Goal: Task Accomplishment & Management: Manage account settings

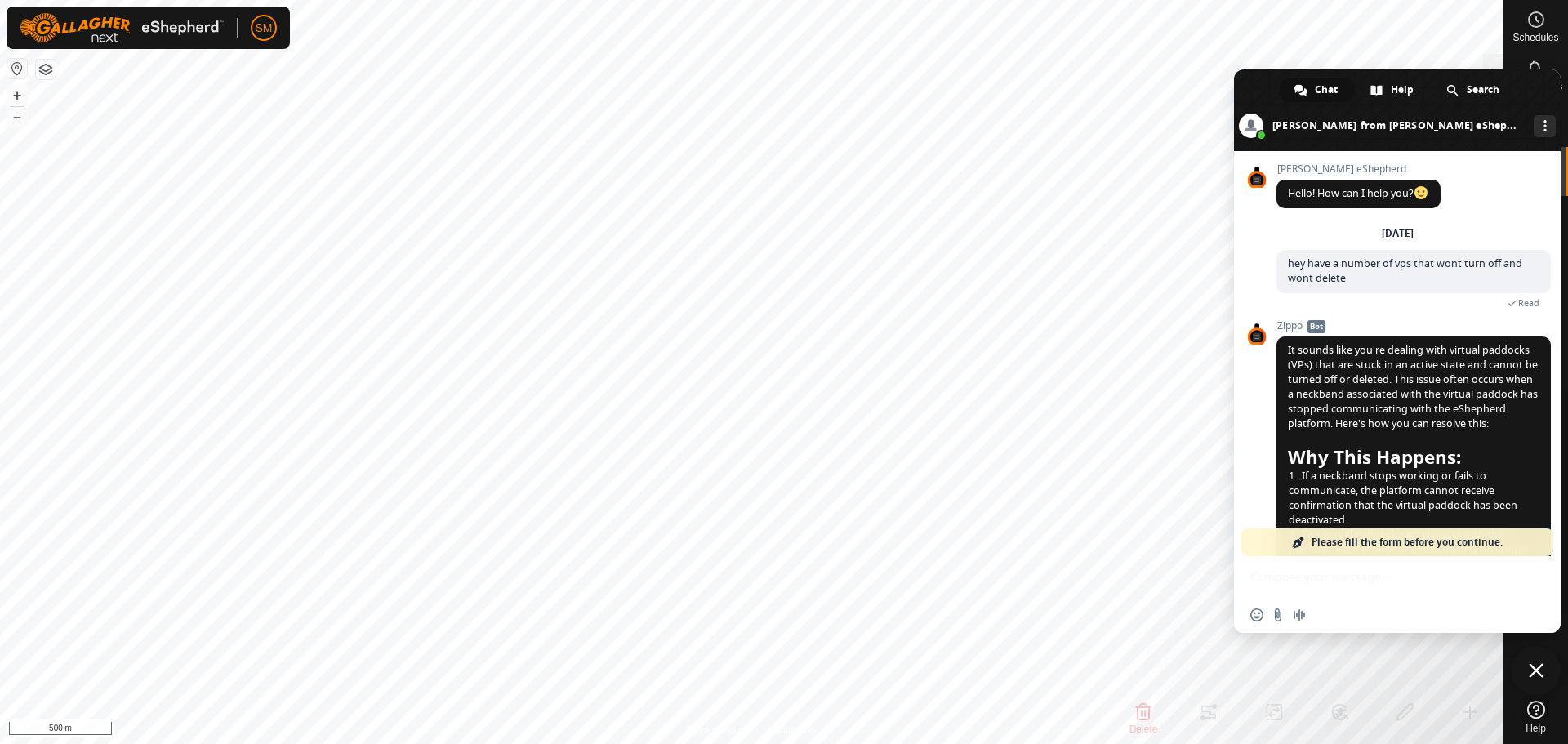
scroll to position [987, 0]
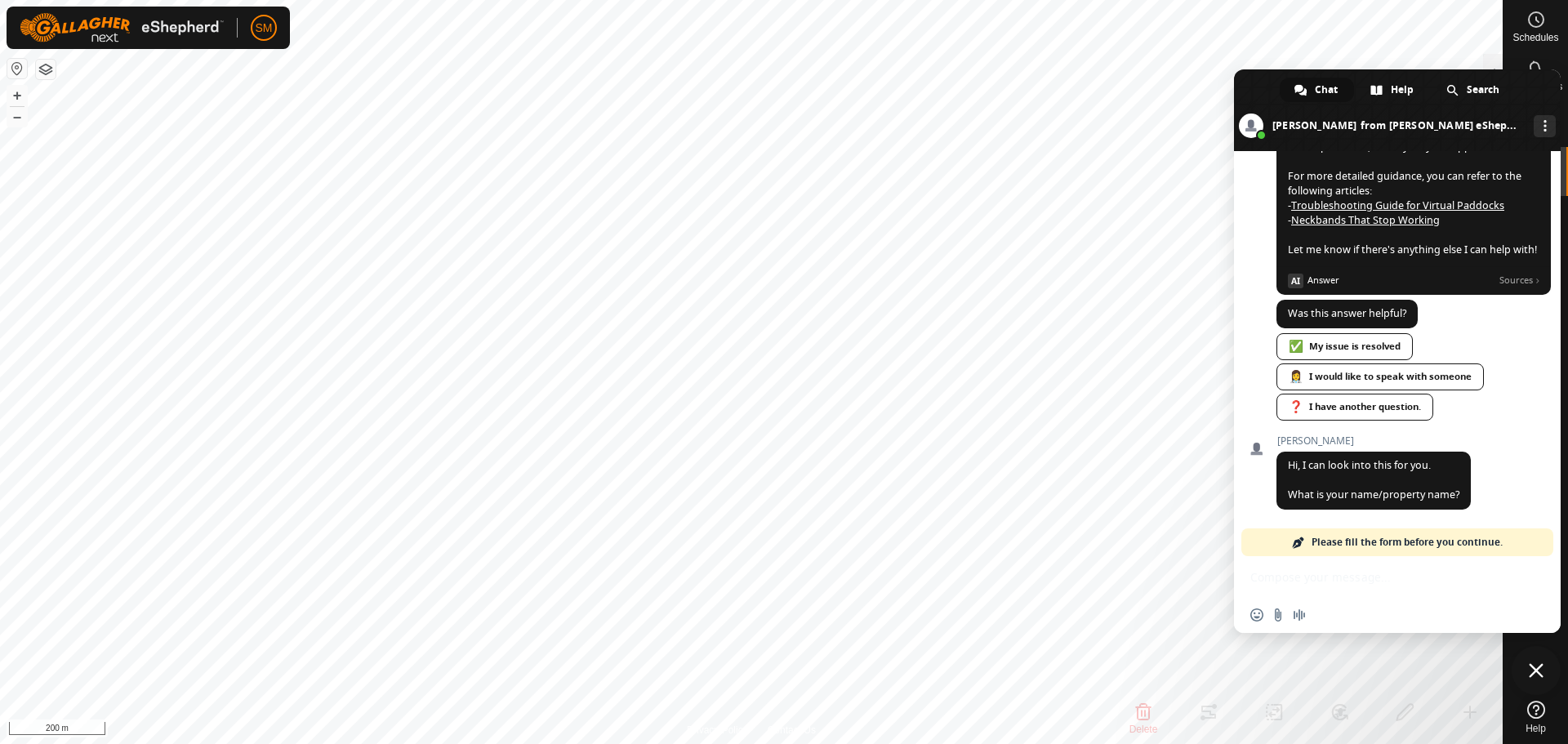
click at [1542, 672] on span "Close chat" at bounding box center [1537, 671] width 15 height 15
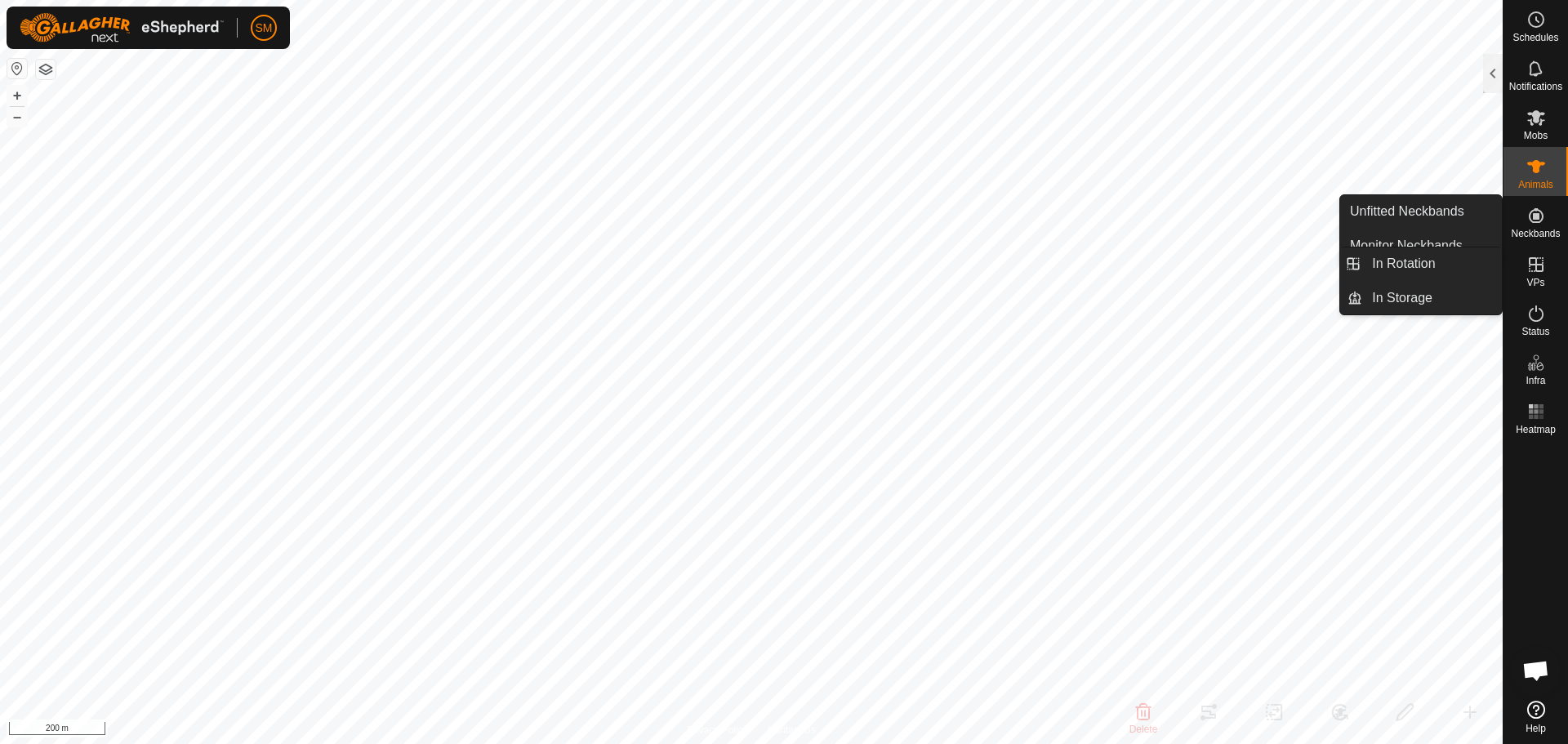
click at [1543, 270] on icon at bounding box center [1537, 265] width 15 height 15
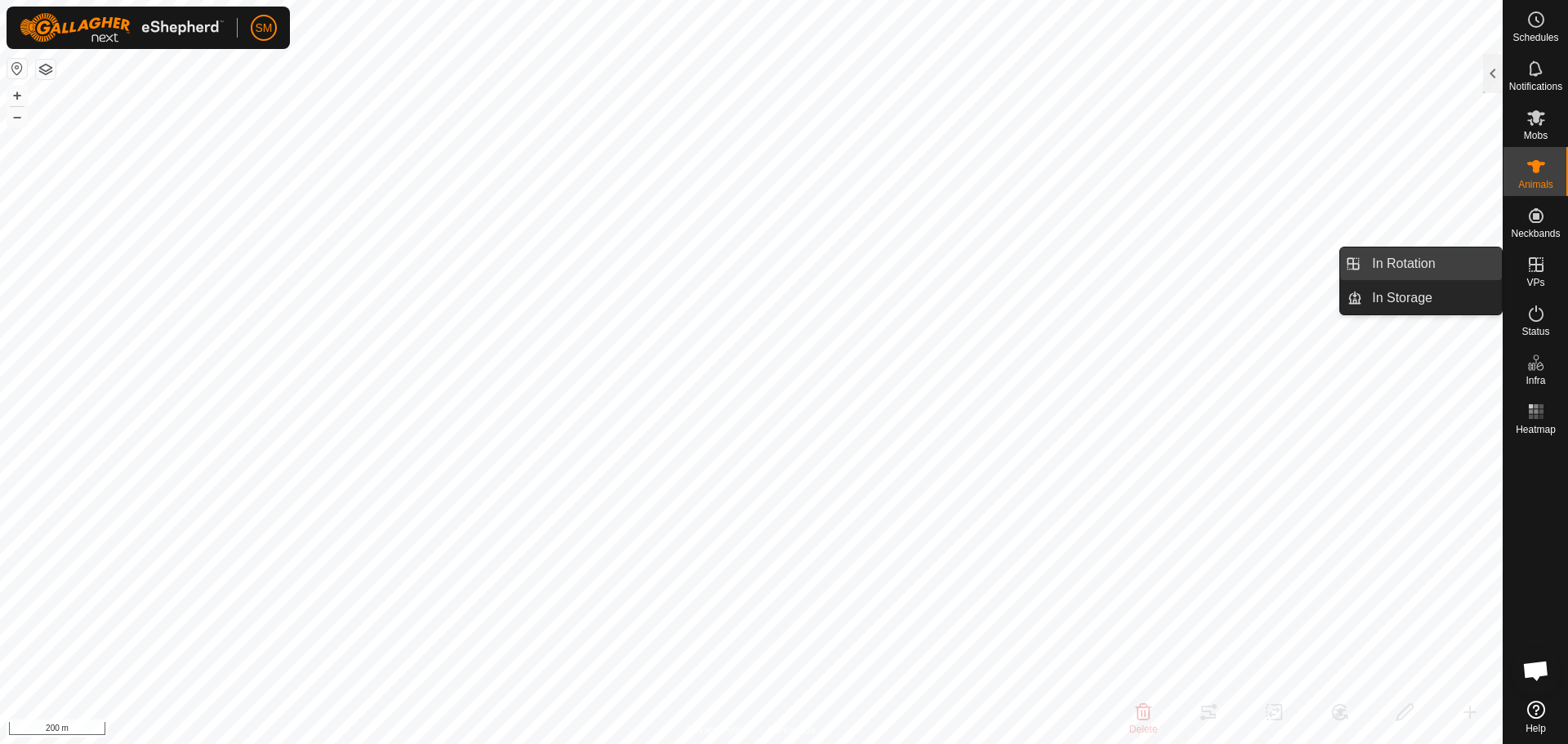
click at [1423, 262] on link "In Rotation" at bounding box center [1432, 263] width 139 height 32
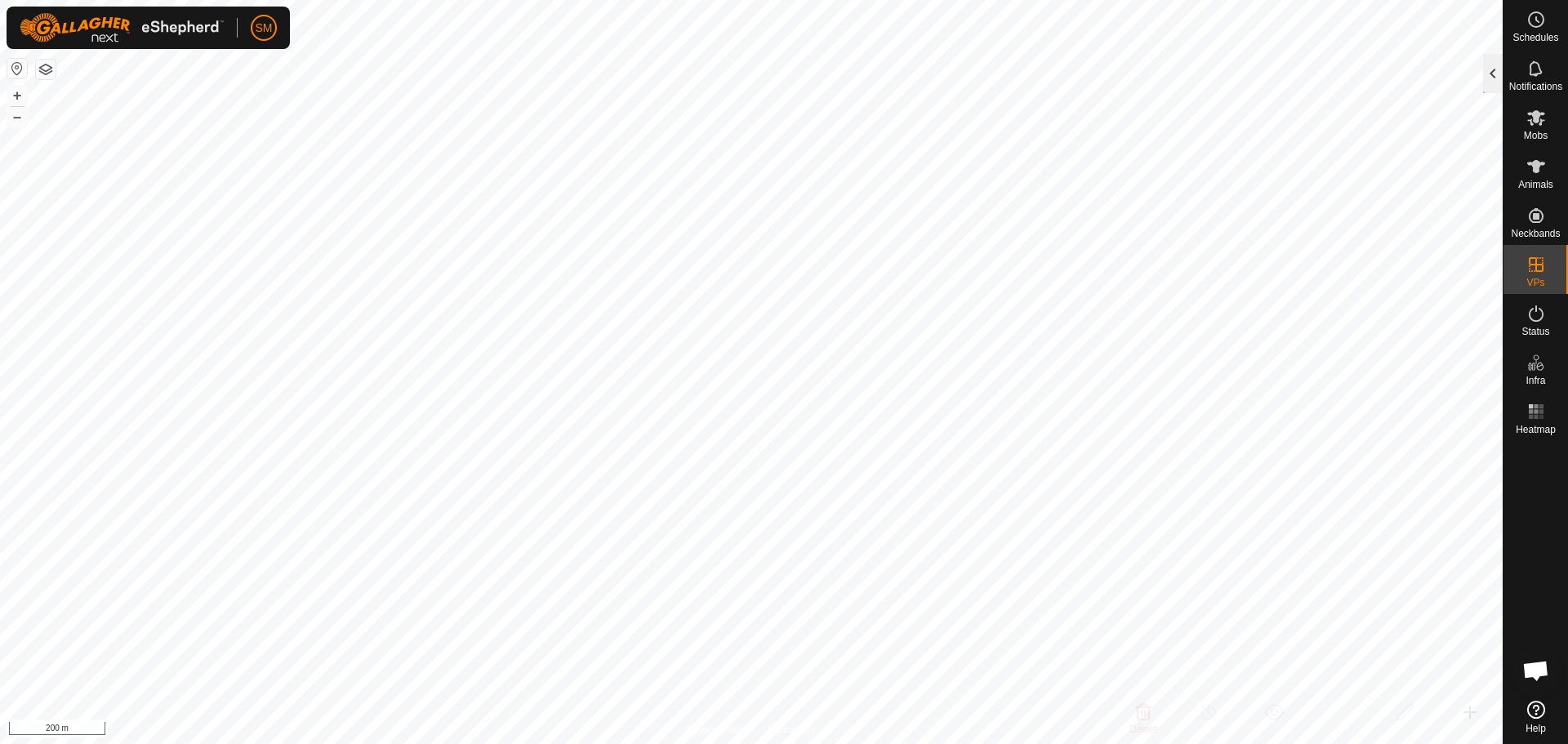
click at [1490, 78] on div at bounding box center [1493, 73] width 20 height 39
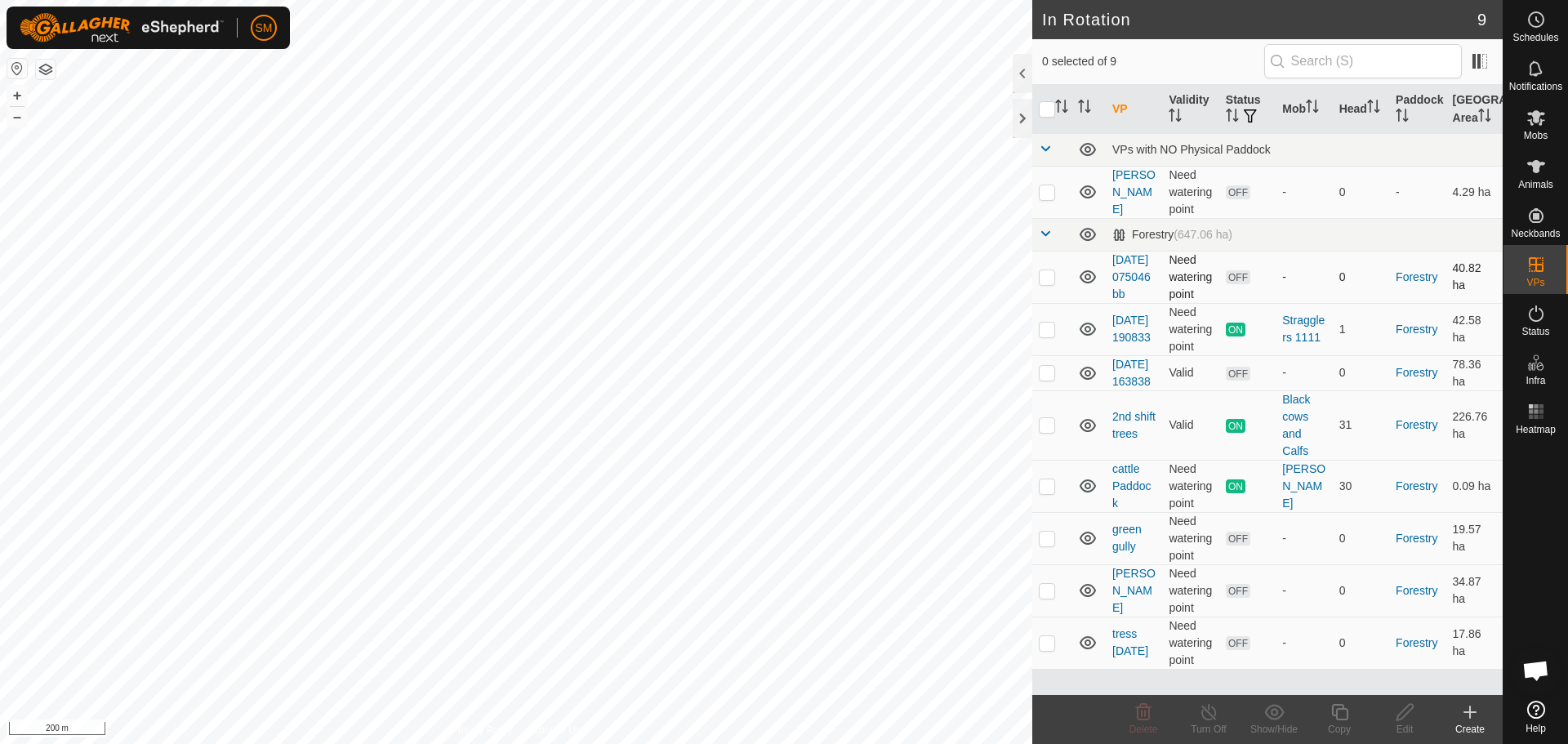
click at [1048, 283] on p-checkbox at bounding box center [1047, 277] width 16 height 13
checkbox input "true"
click at [1146, 717] on icon at bounding box center [1144, 712] width 20 height 20
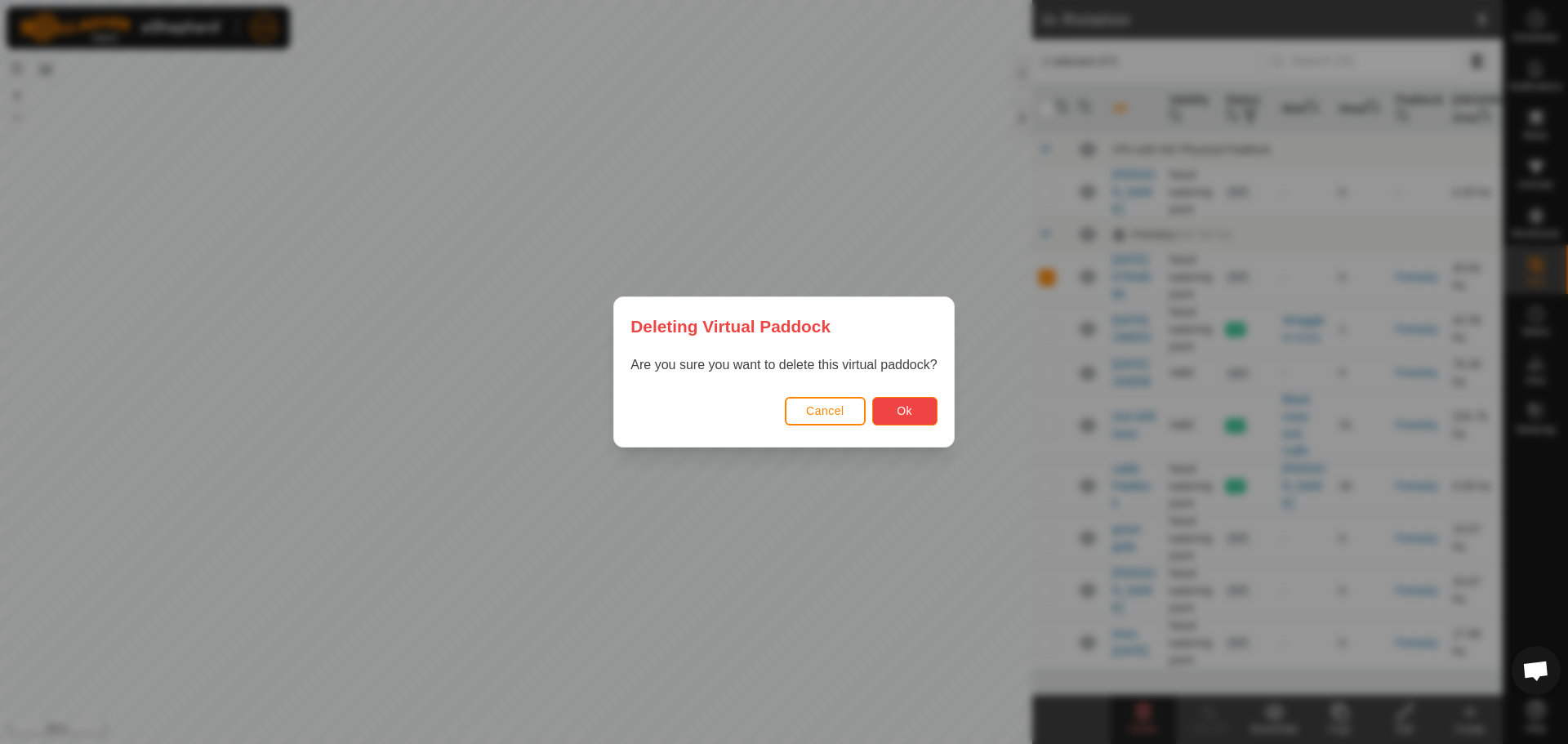
click at [915, 411] on button "Ok" at bounding box center [905, 411] width 65 height 28
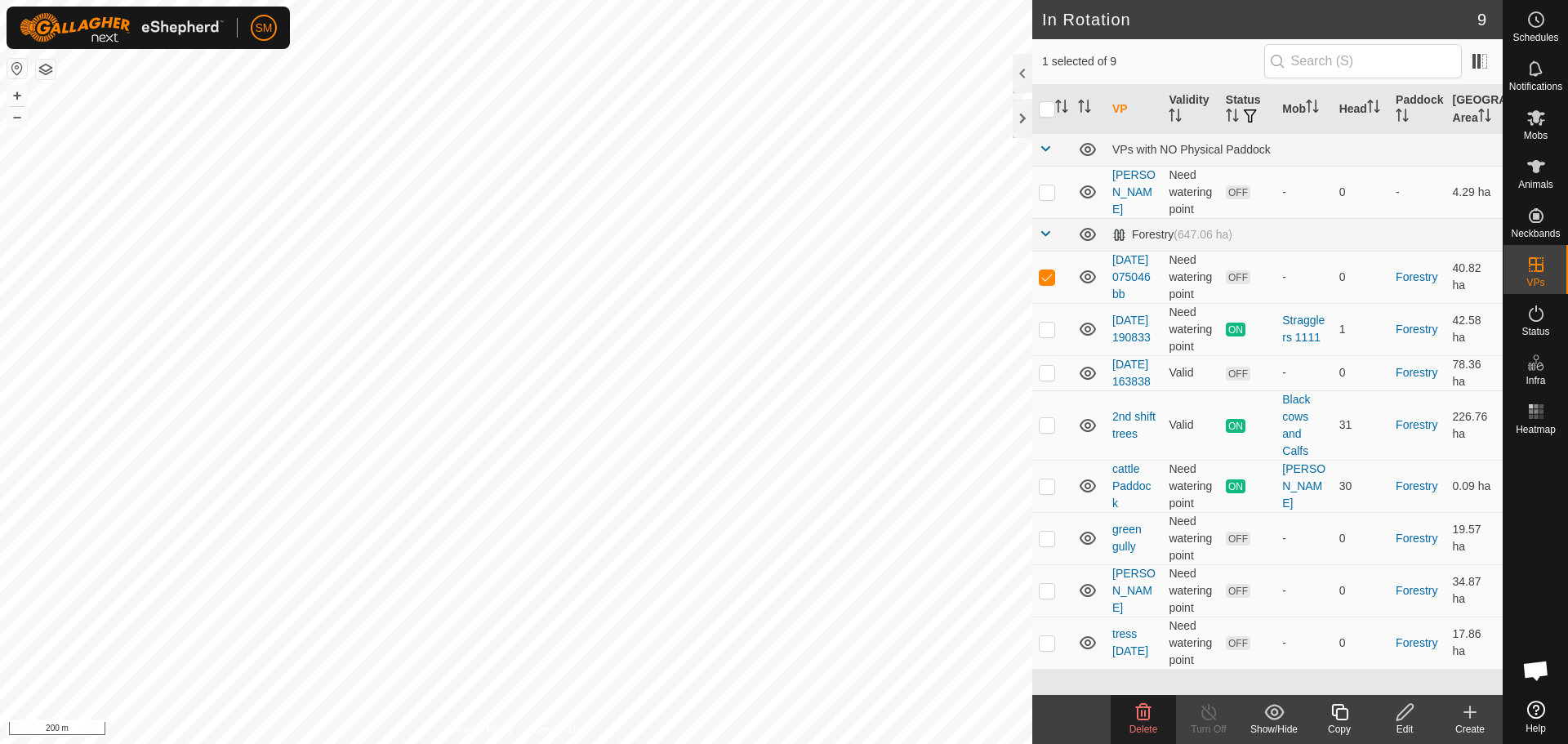
click at [1141, 721] on icon at bounding box center [1144, 712] width 20 height 20
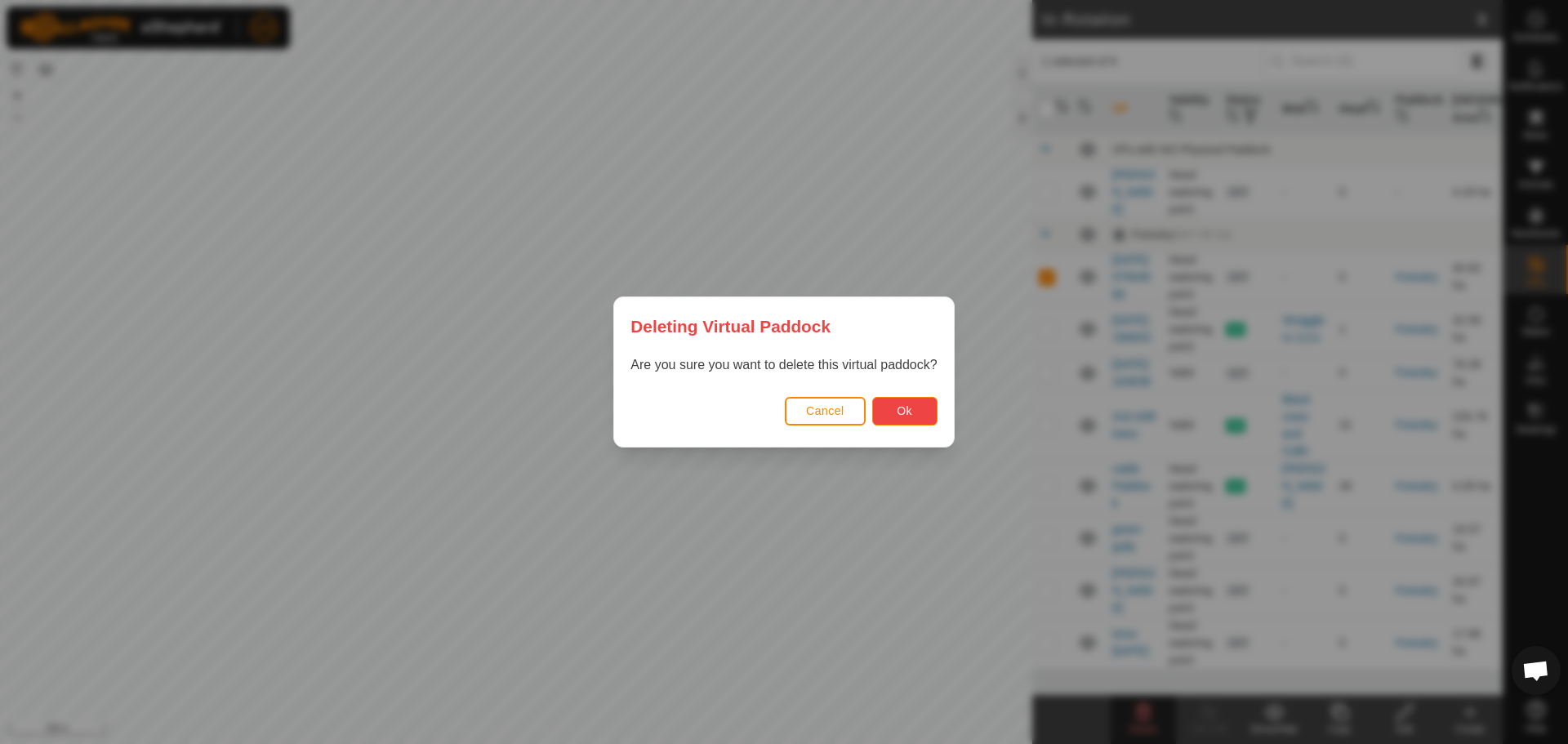
click at [892, 421] on button "Ok" at bounding box center [905, 411] width 65 height 28
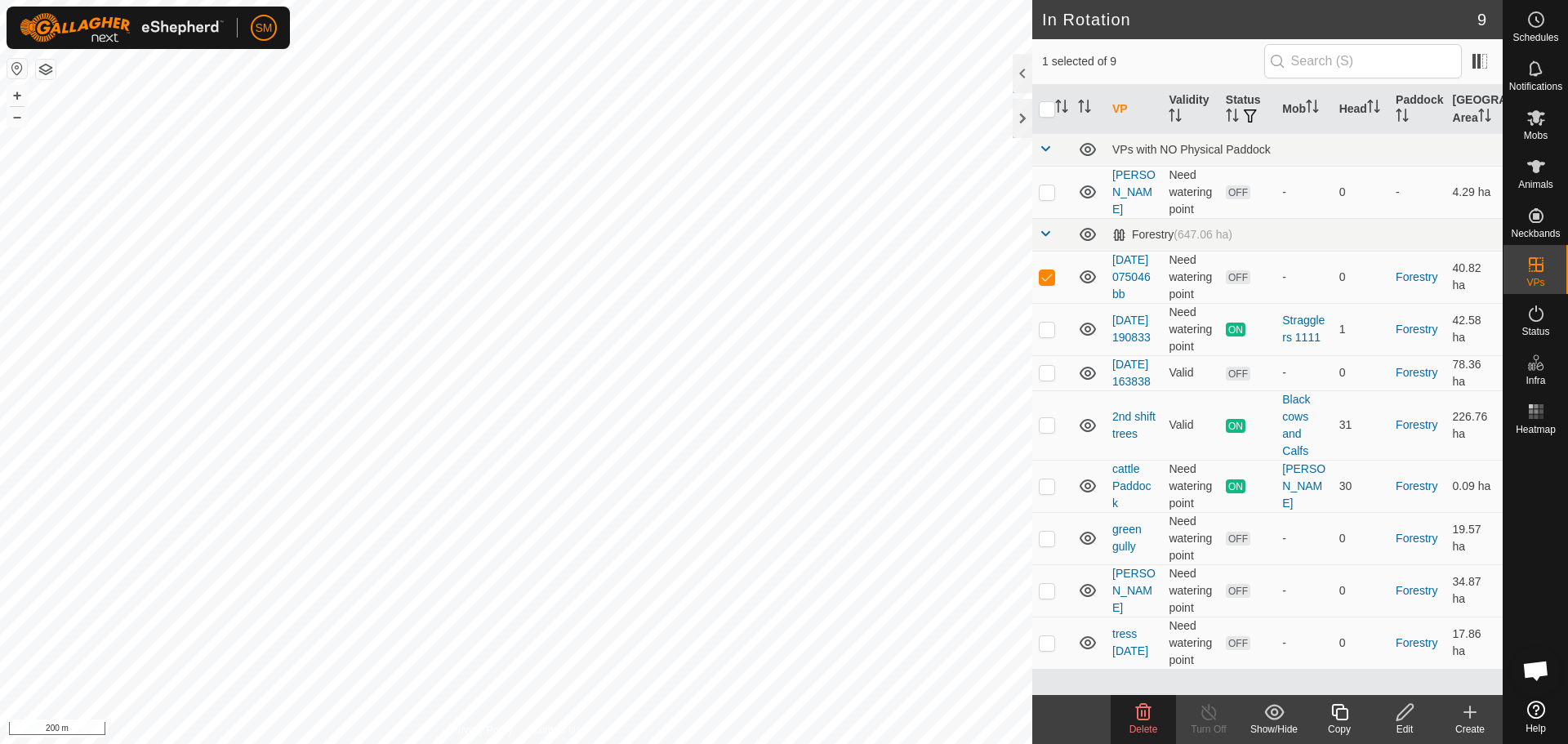
click at [1535, 668] on span "Open chat" at bounding box center [1536, 672] width 27 height 23
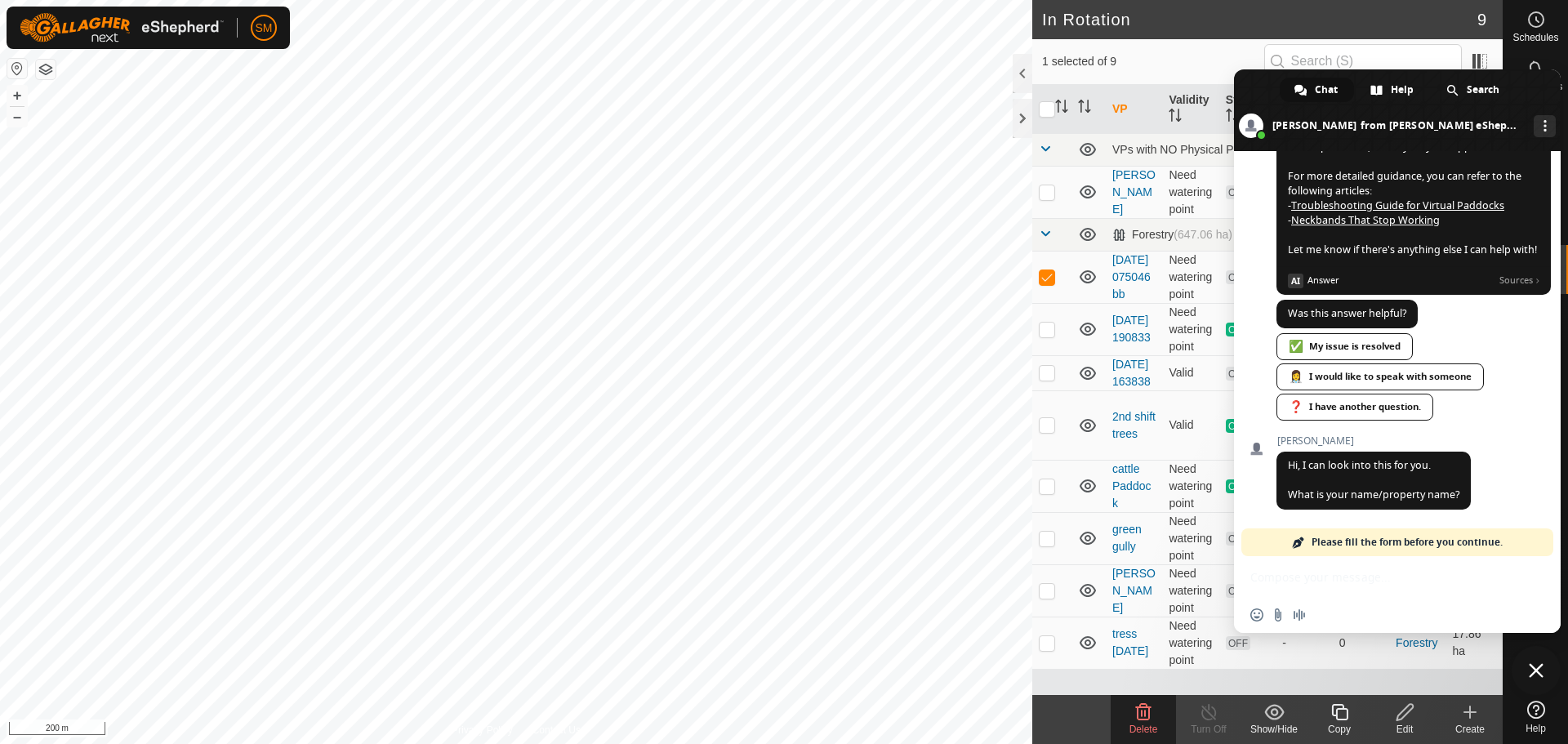
click at [1292, 584] on div "Insert an emoji Send a file Audio message" at bounding box center [1397, 594] width 327 height 77
click at [1297, 572] on div "Insert an emoji Send a file Audio message" at bounding box center [1397, 594] width 327 height 77
click at [1294, 538] on span at bounding box center [1299, 543] width 13 height 13
click at [1327, 535] on span "Please fill the form before you continue." at bounding box center [1408, 542] width 191 height 27
click at [1329, 535] on span "Please fill the form before you continue." at bounding box center [1408, 542] width 191 height 27
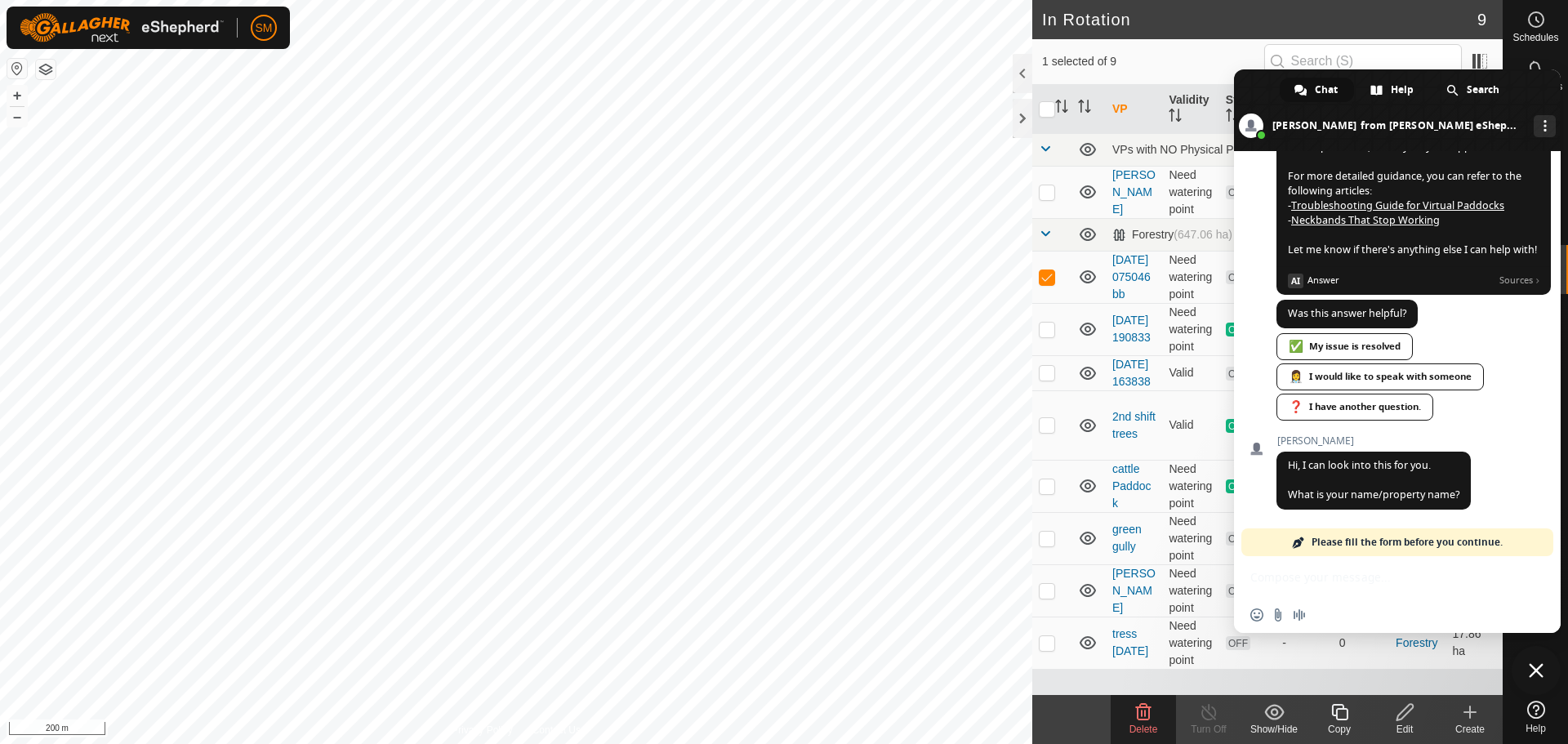
click at [1339, 612] on div "Insert an emoji Send a file Audio message" at bounding box center [1397, 615] width 327 height 36
drag, startPoint x: 1314, startPoint y: 625, endPoint x: 1299, endPoint y: 621, distance: 15.5
click at [1313, 625] on div "Insert an emoji Send a file Audio message" at bounding box center [1397, 615] width 327 height 36
click at [1297, 619] on span "Audio message" at bounding box center [1300, 615] width 13 height 13
click at [1277, 616] on input "Send a file" at bounding box center [1278, 615] width 13 height 13
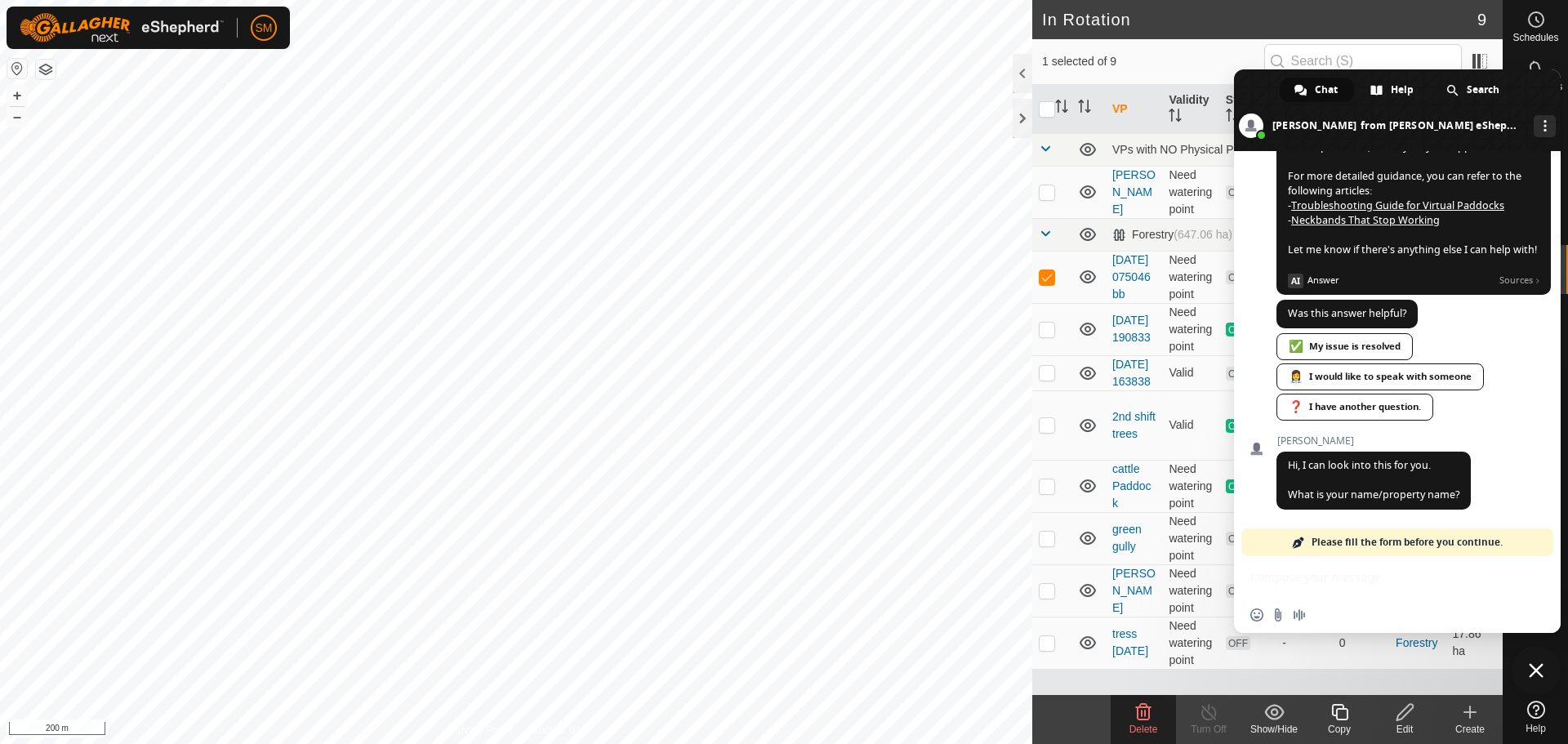
click at [1316, 85] on span "Chat" at bounding box center [1326, 90] width 23 height 25
click at [1389, 538] on span "Please fill the form before you continue." at bounding box center [1408, 542] width 191 height 27
click at [1325, 538] on span "Please fill the form before you continue." at bounding box center [1408, 542] width 191 height 27
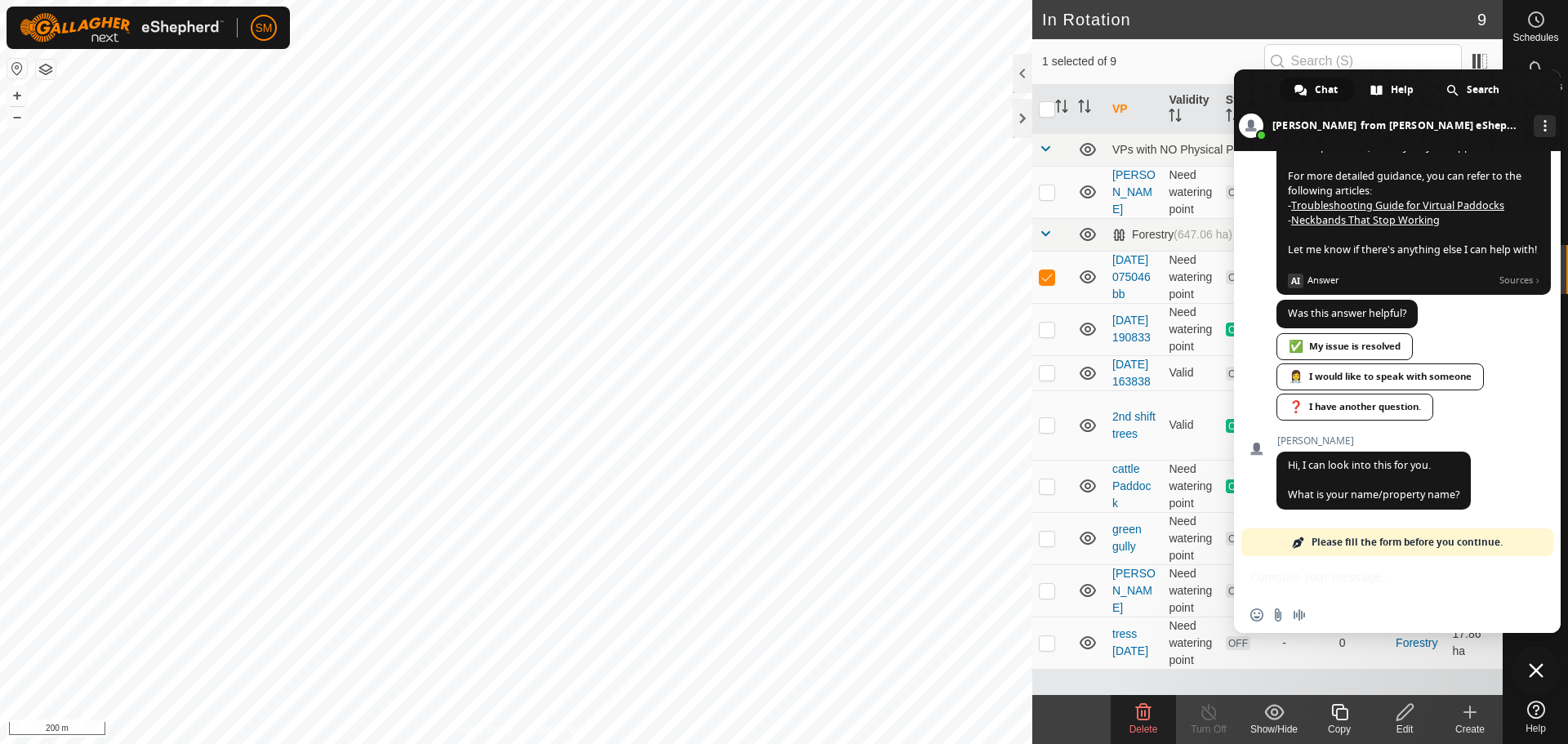
click at [1302, 536] on span at bounding box center [1299, 543] width 13 height 13
click at [1369, 543] on span "Please fill the form before you continue." at bounding box center [1408, 542] width 191 height 27
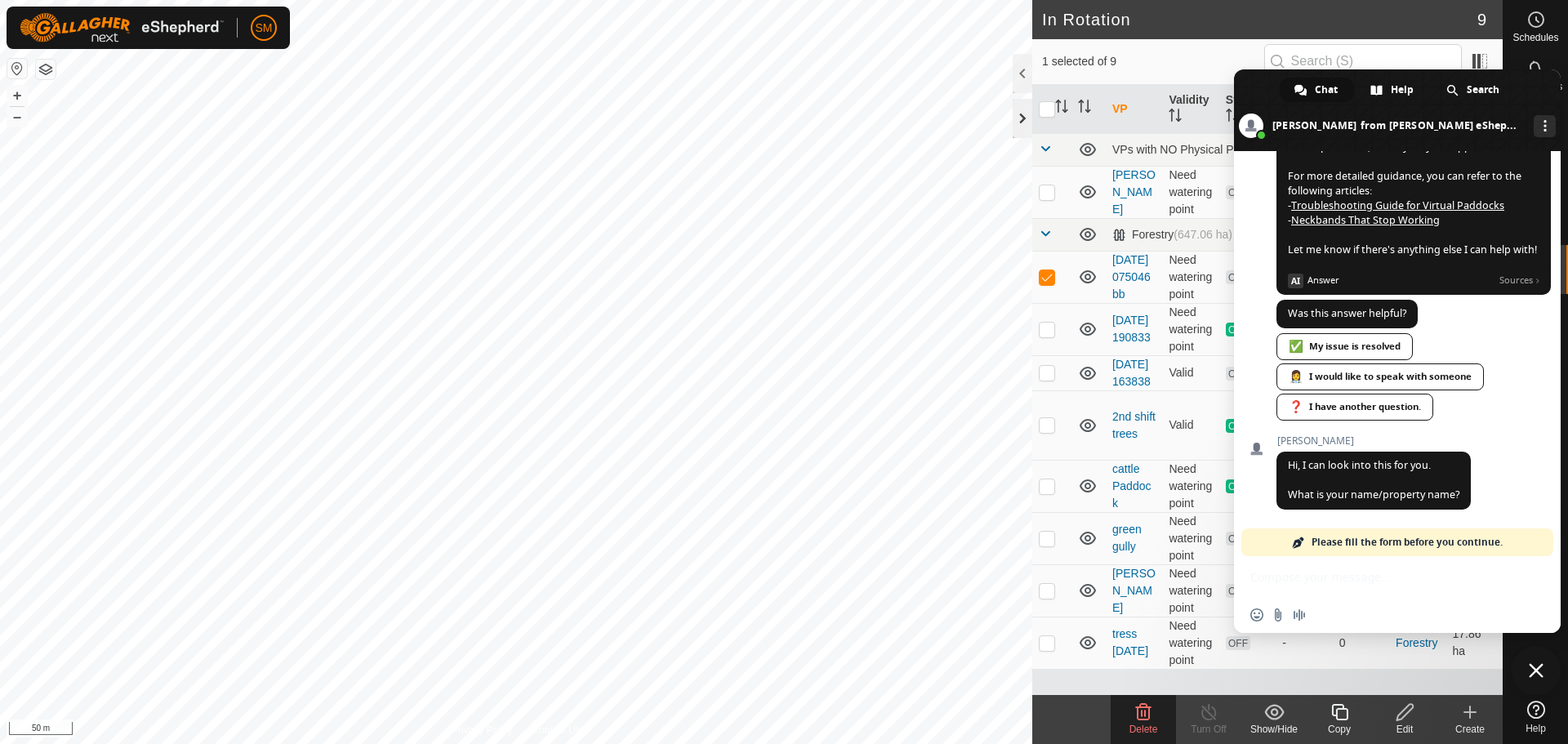
click at [1020, 114] on div at bounding box center [1022, 118] width 20 height 39
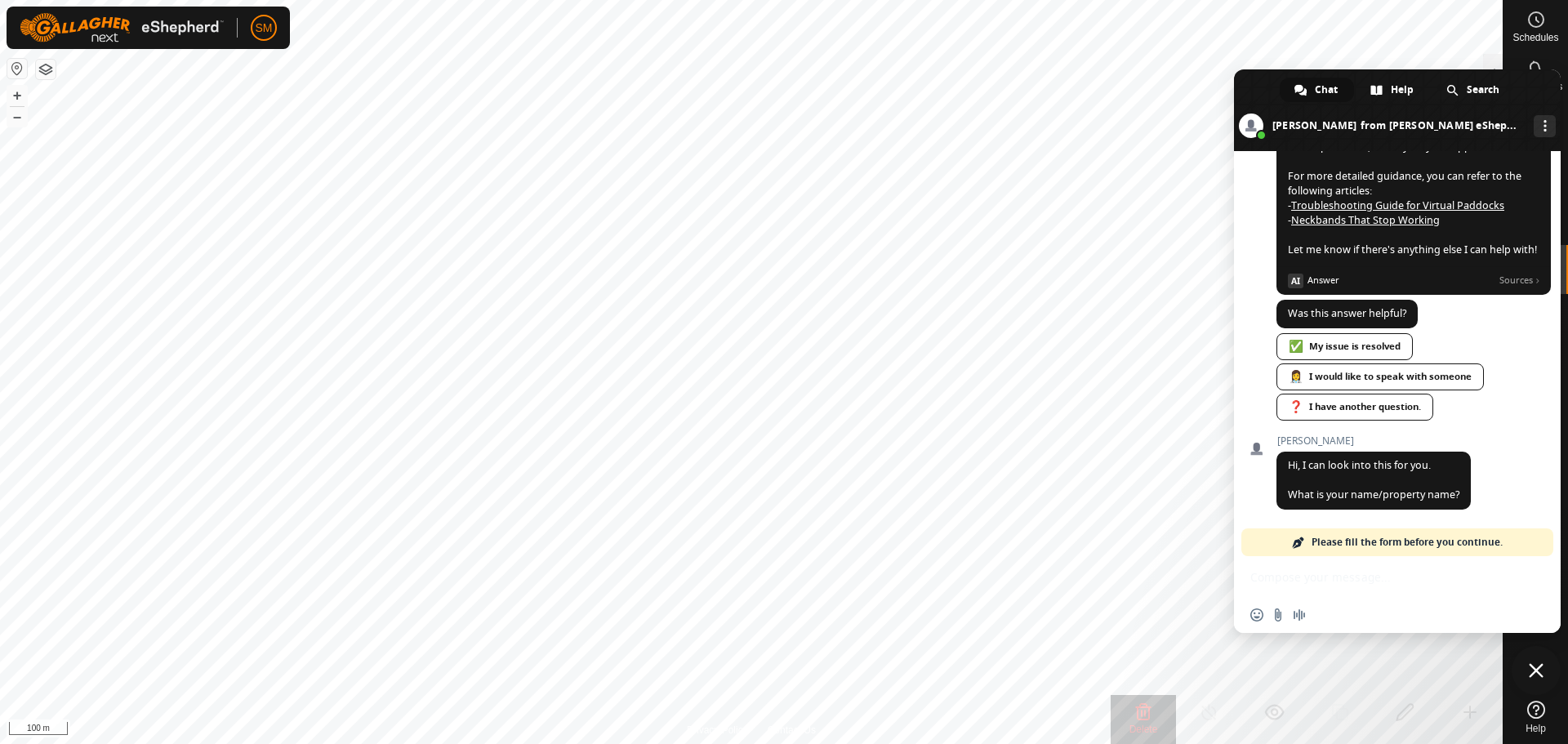
click at [1528, 662] on span "Close chat" at bounding box center [1537, 671] width 49 height 49
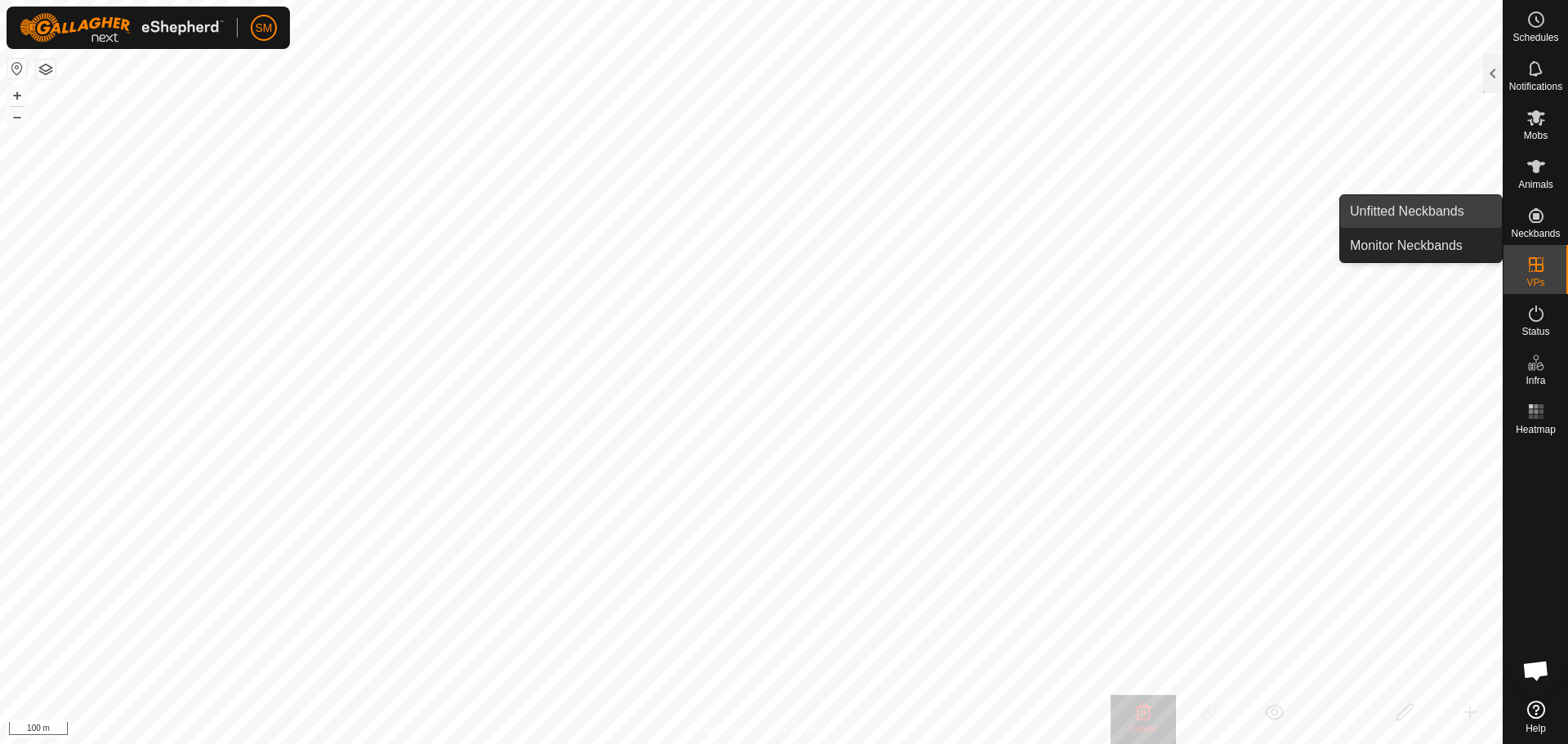
click at [1427, 211] on link "Unfitted Neckbands" at bounding box center [1421, 211] width 162 height 32
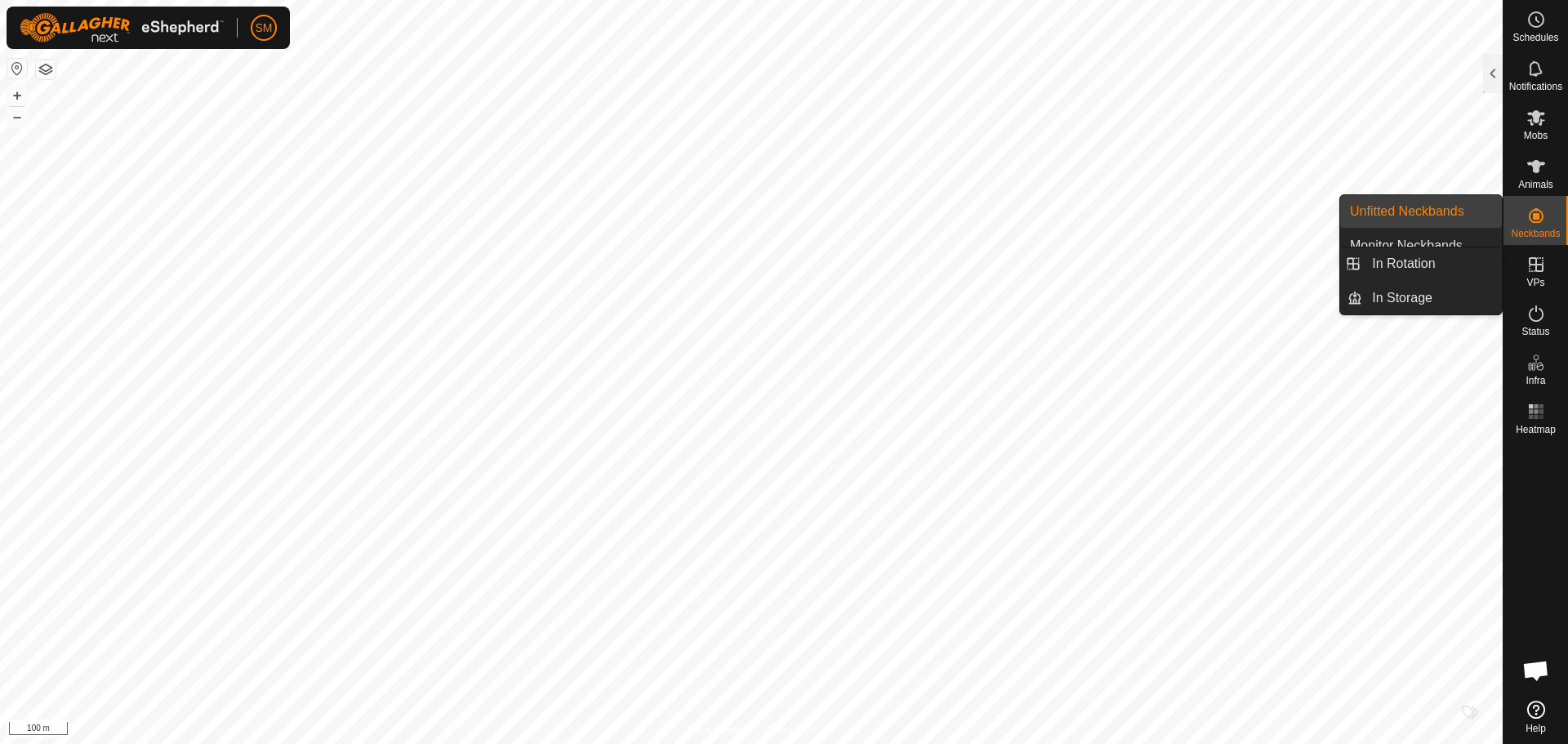
click at [1530, 268] on icon at bounding box center [1536, 264] width 20 height 20
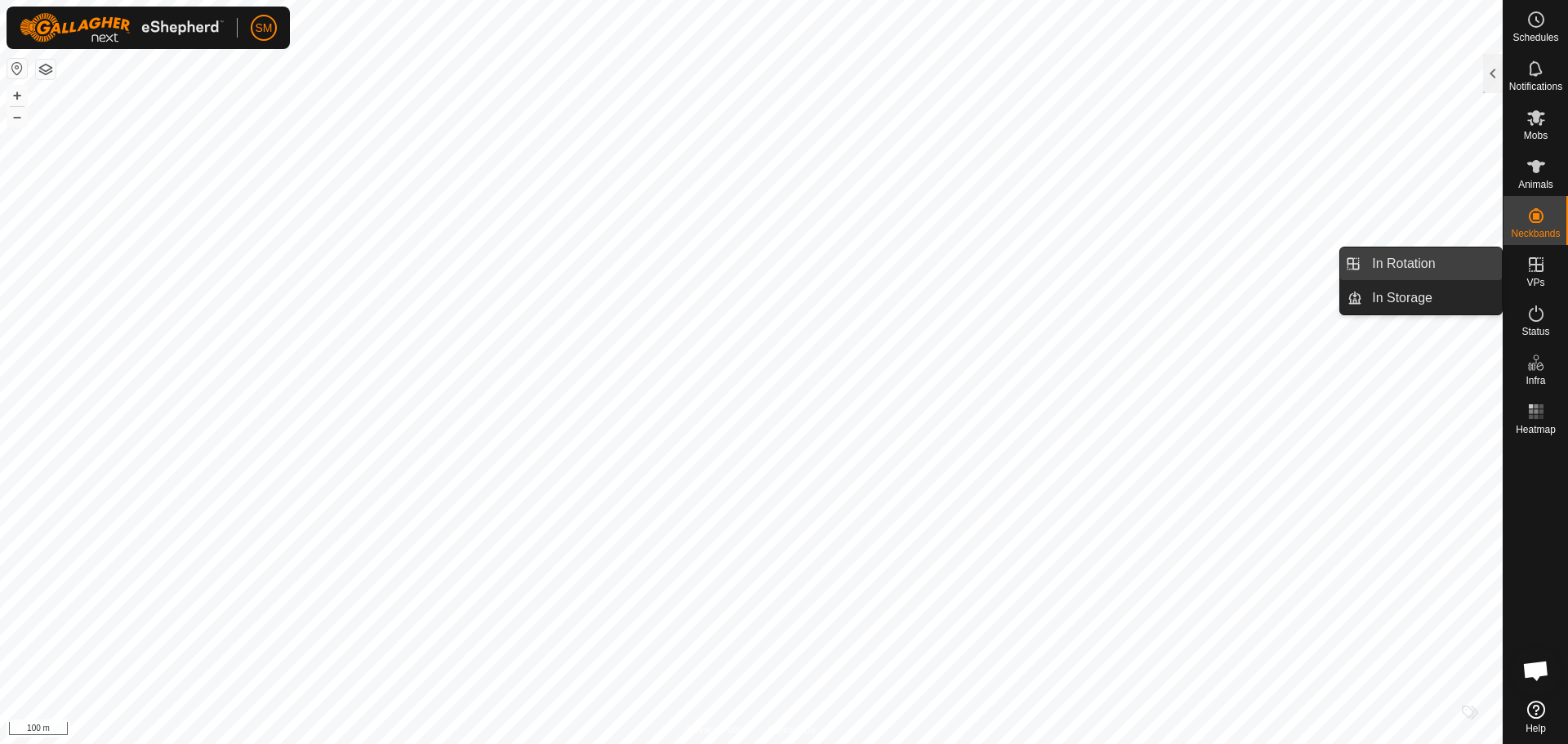
click at [1436, 266] on link "In Rotation" at bounding box center [1432, 263] width 139 height 32
click at [1420, 305] on link "In Storage" at bounding box center [1432, 298] width 139 height 32
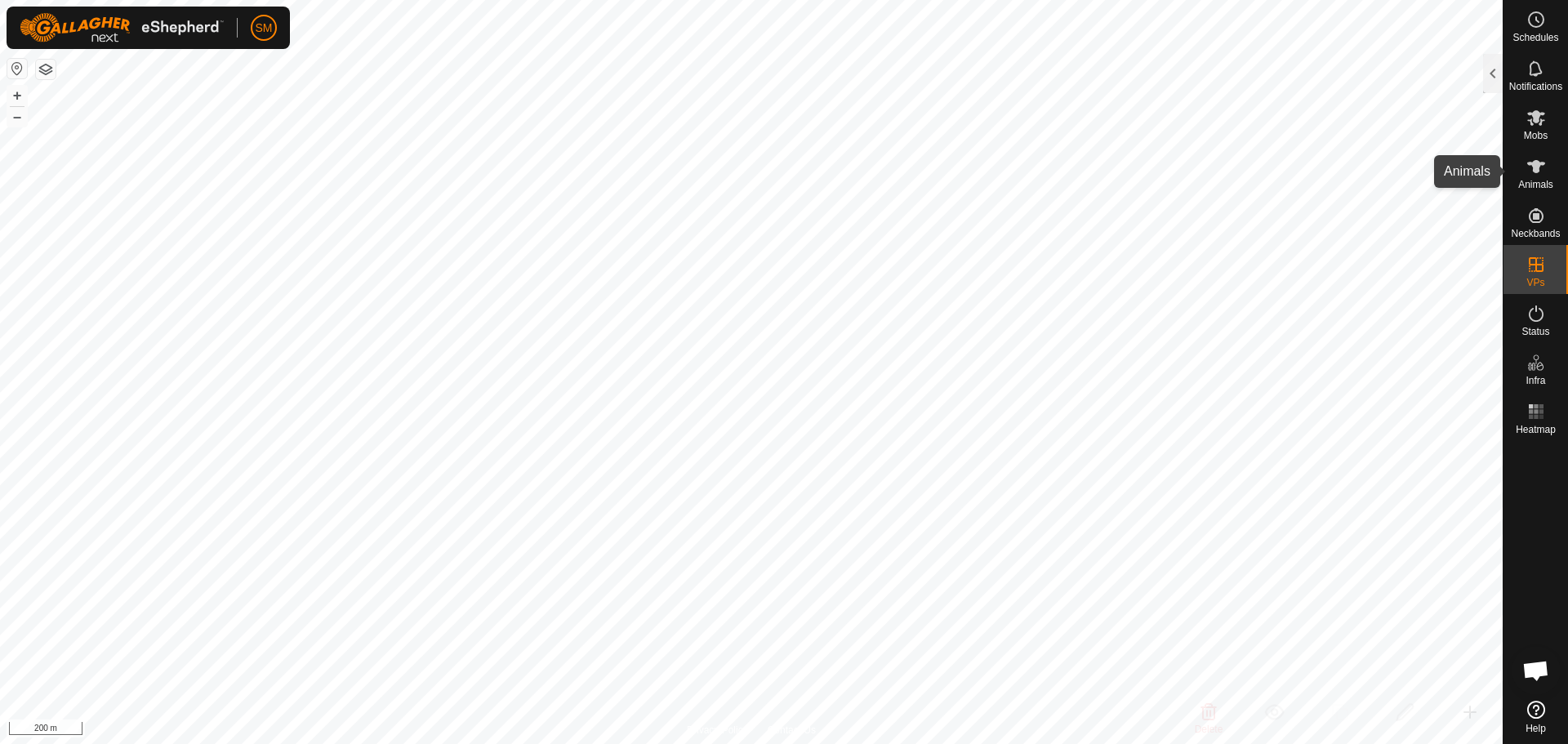
click at [1538, 162] on icon at bounding box center [1536, 167] width 18 height 13
click at [1502, 74] on div at bounding box center [1493, 73] width 20 height 39
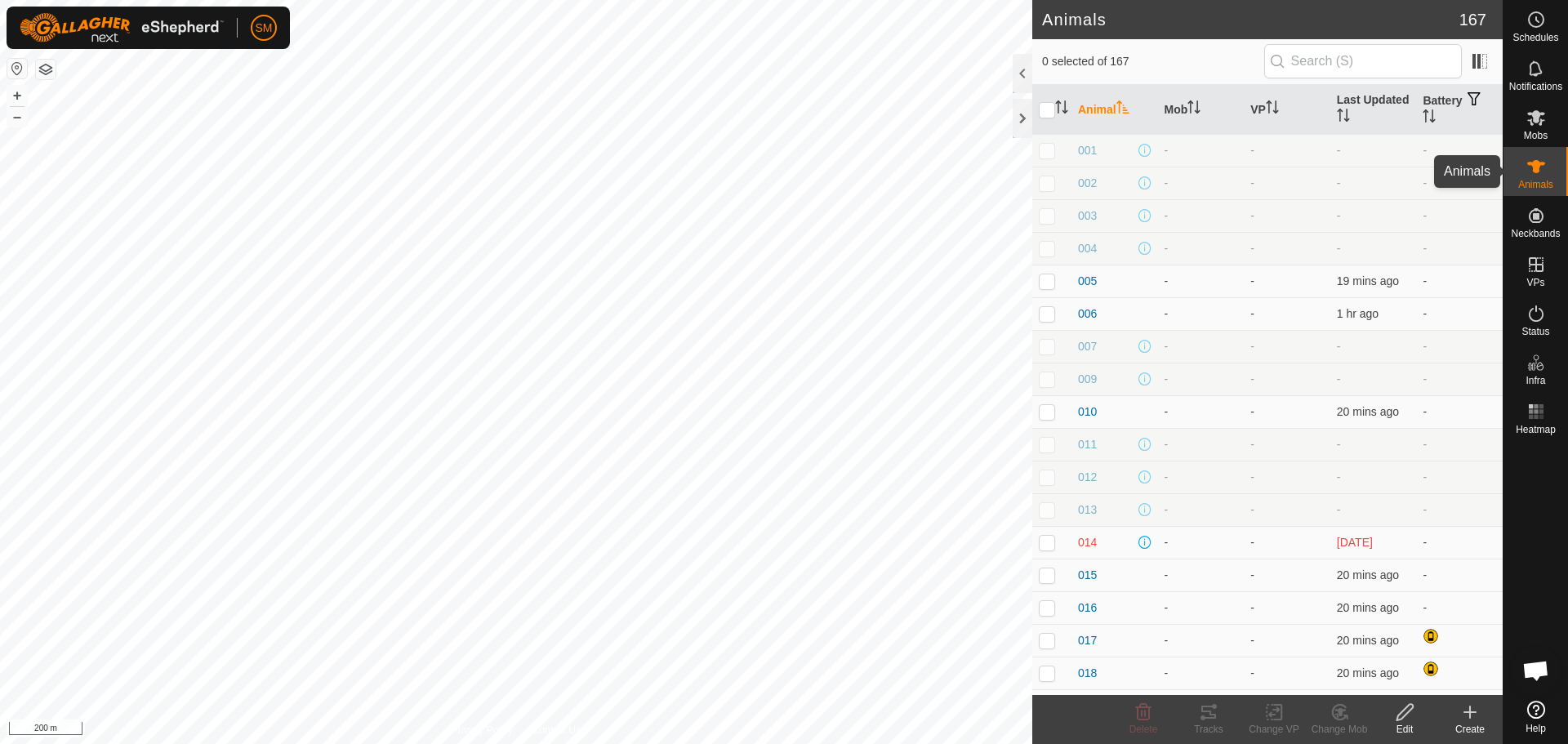
click at [1538, 163] on icon at bounding box center [1536, 167] width 18 height 13
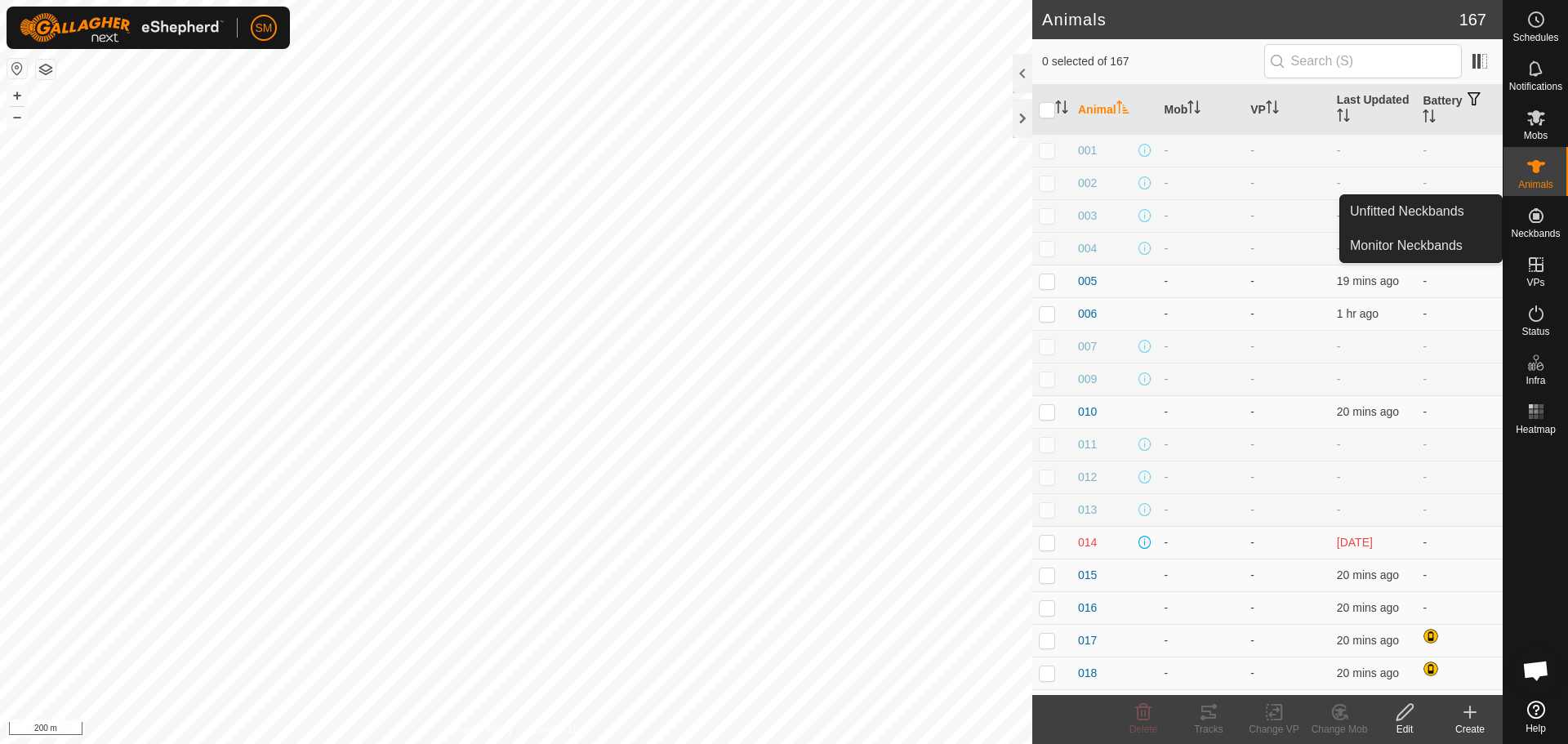
click at [1537, 220] on icon at bounding box center [1537, 216] width 15 height 15
click at [1451, 210] on link "Unfitted Neckbands" at bounding box center [1421, 211] width 162 height 32
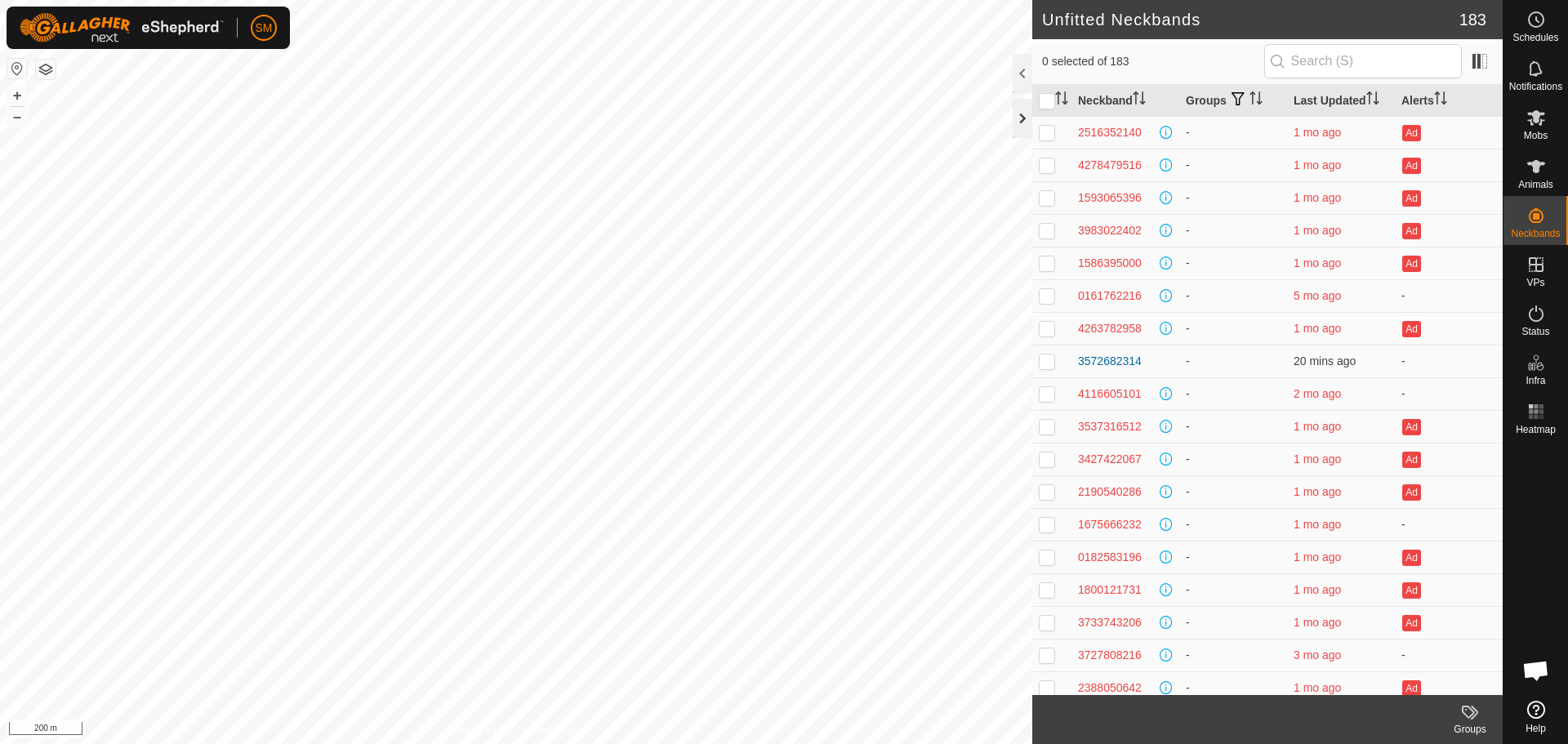
click at [1026, 114] on div at bounding box center [1022, 118] width 20 height 39
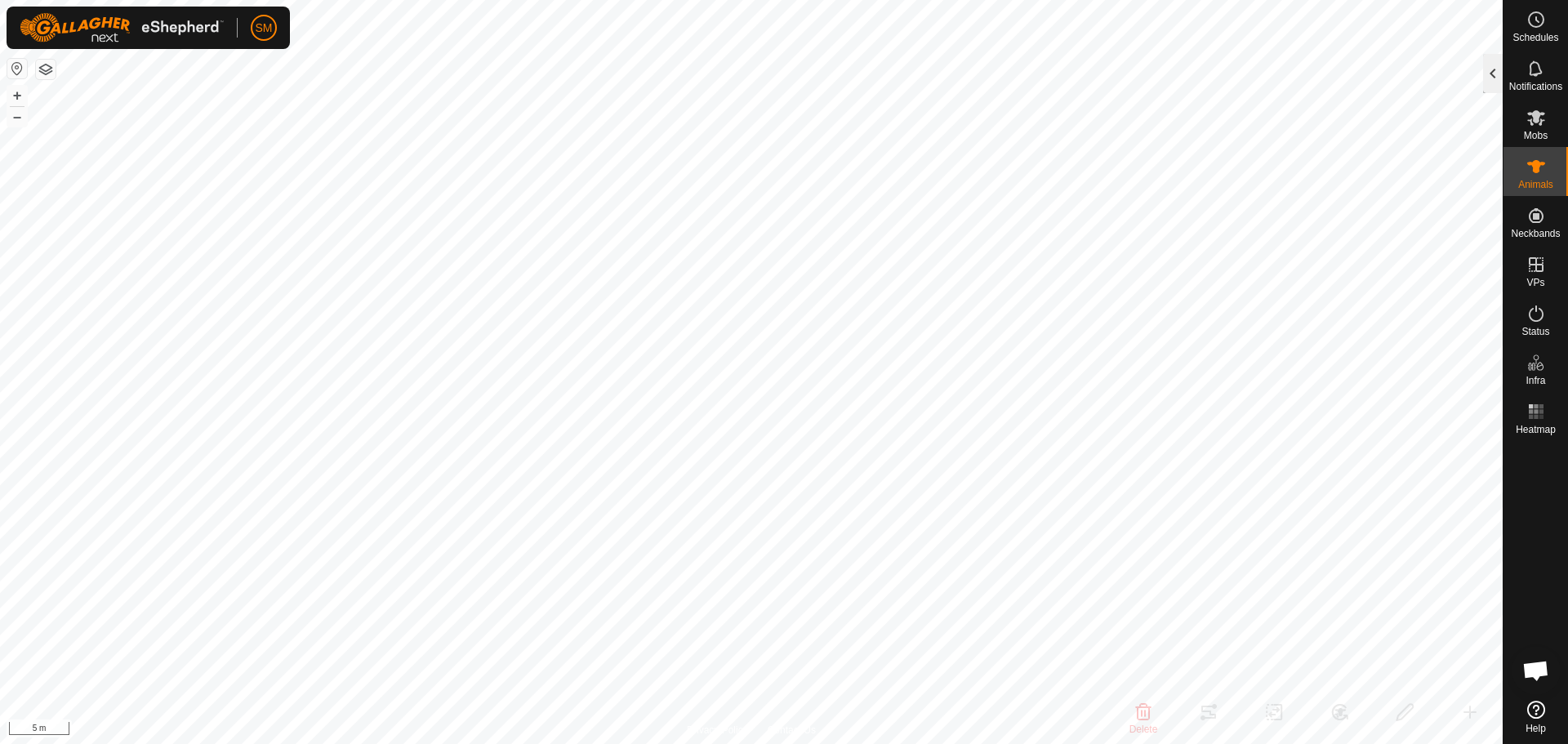
click at [1489, 74] on div at bounding box center [1493, 73] width 20 height 39
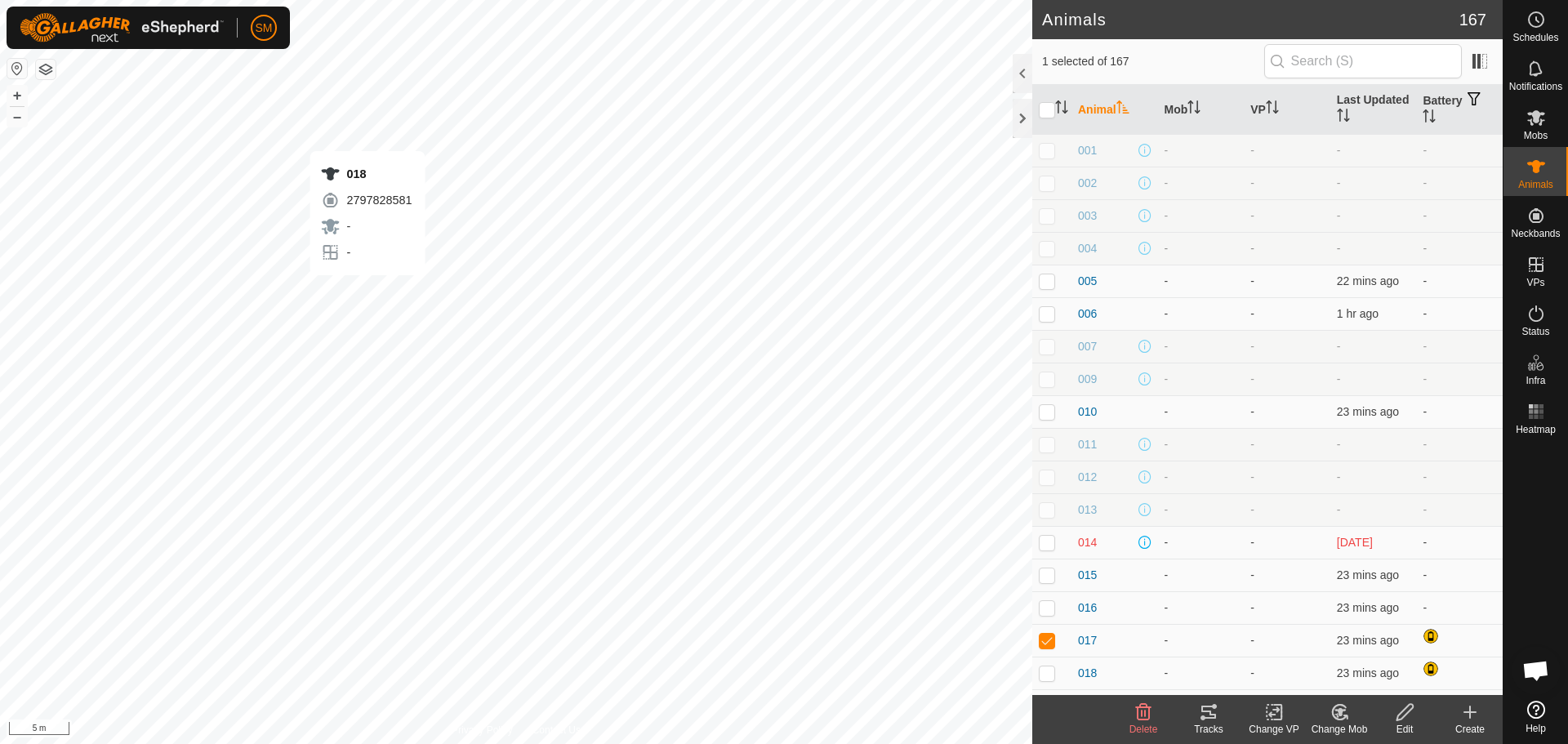
checkbox input "false"
checkbox input "true"
checkbox input "false"
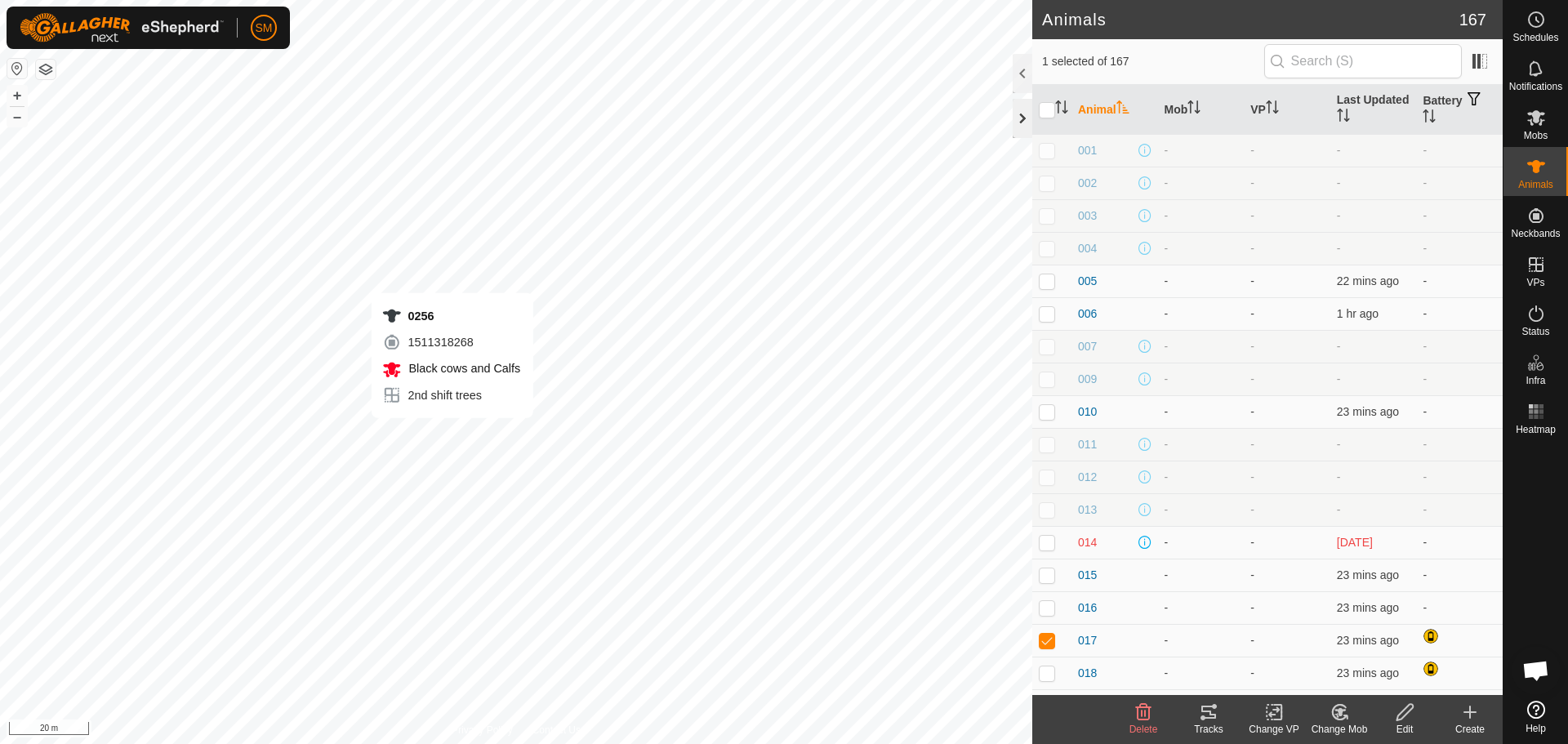
checkbox input "false"
checkbox input "true"
click at [1027, 116] on div at bounding box center [1022, 118] width 20 height 39
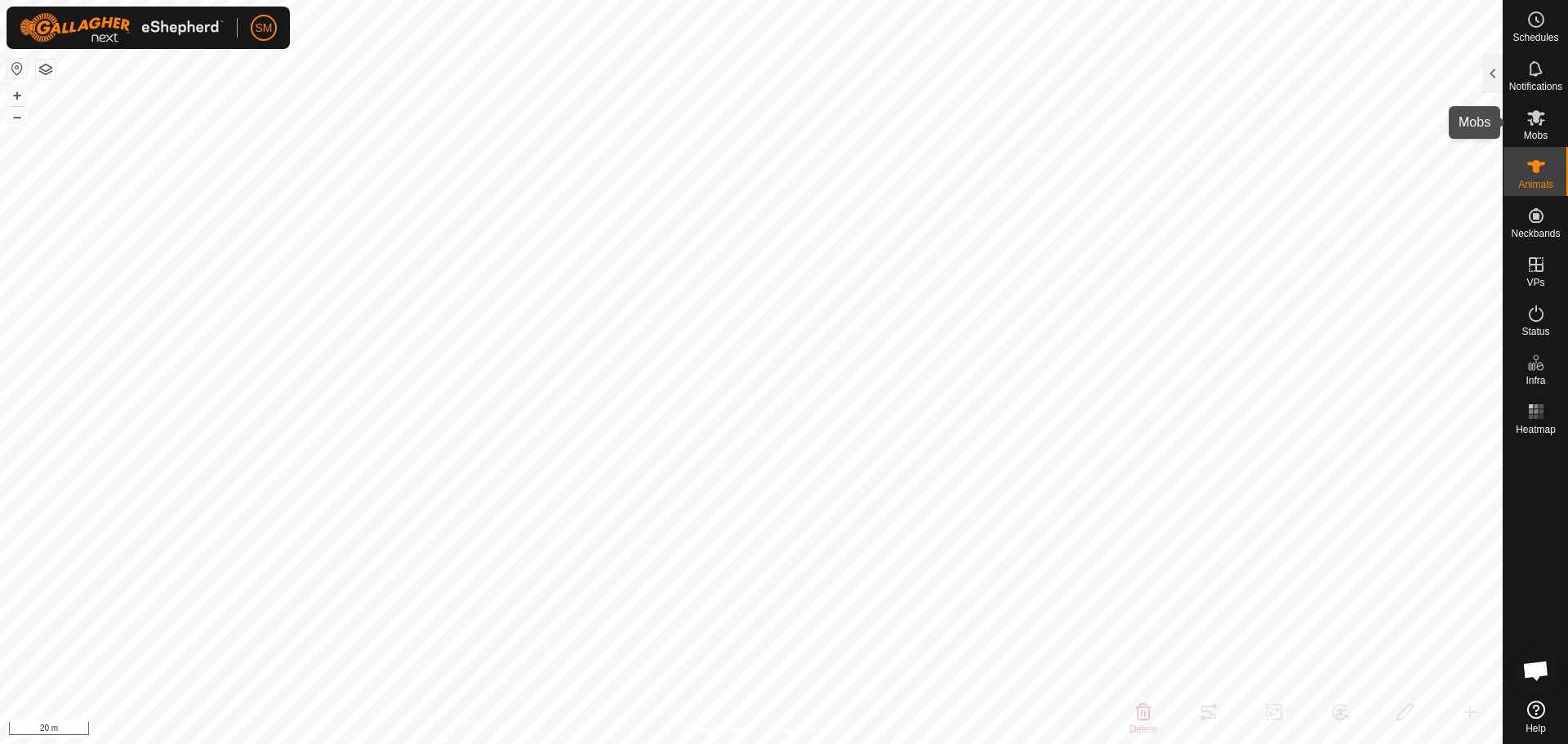
click at [1537, 123] on icon at bounding box center [1536, 118] width 20 height 20
click at [1495, 78] on div at bounding box center [1493, 73] width 20 height 39
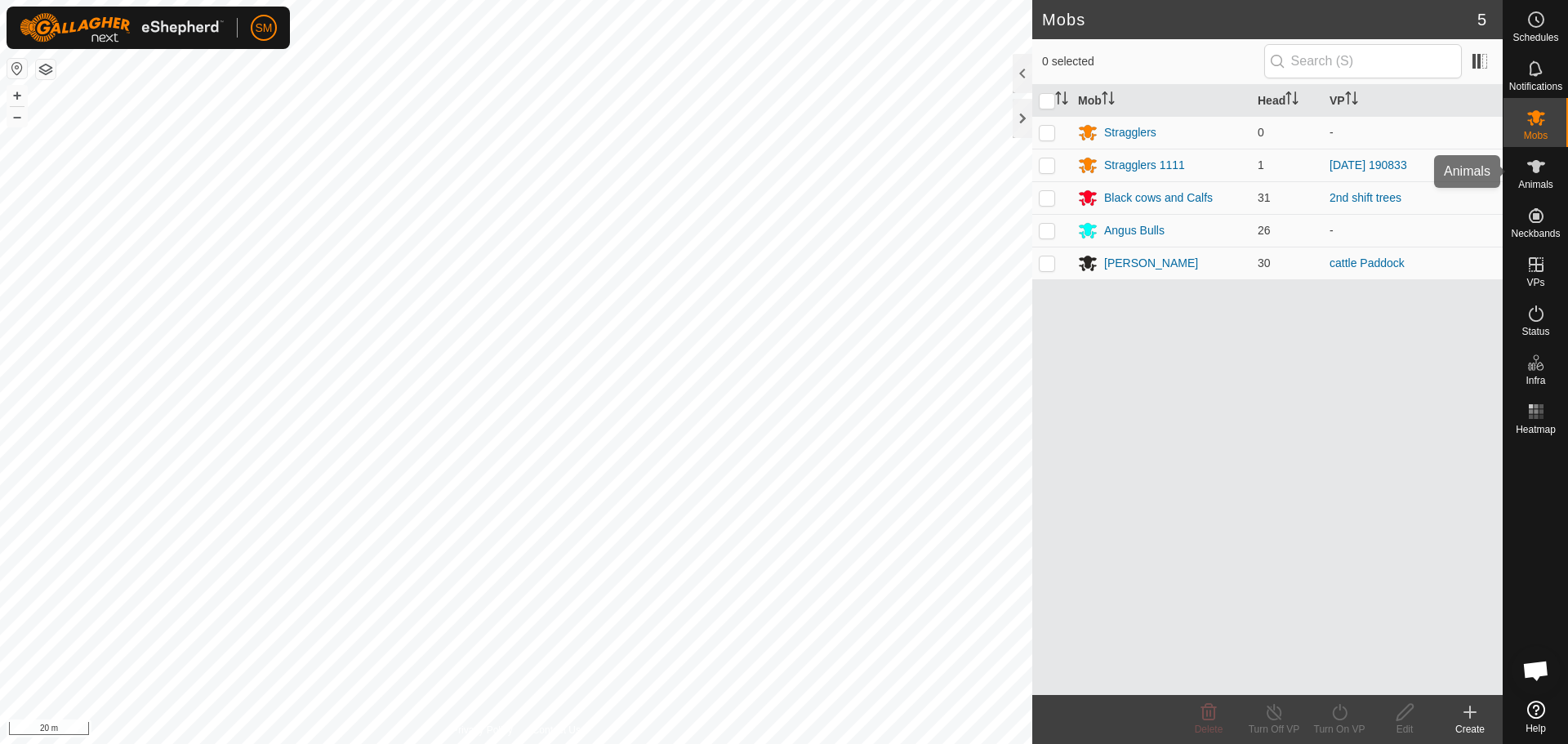
click at [1531, 168] on icon at bounding box center [1536, 167] width 20 height 20
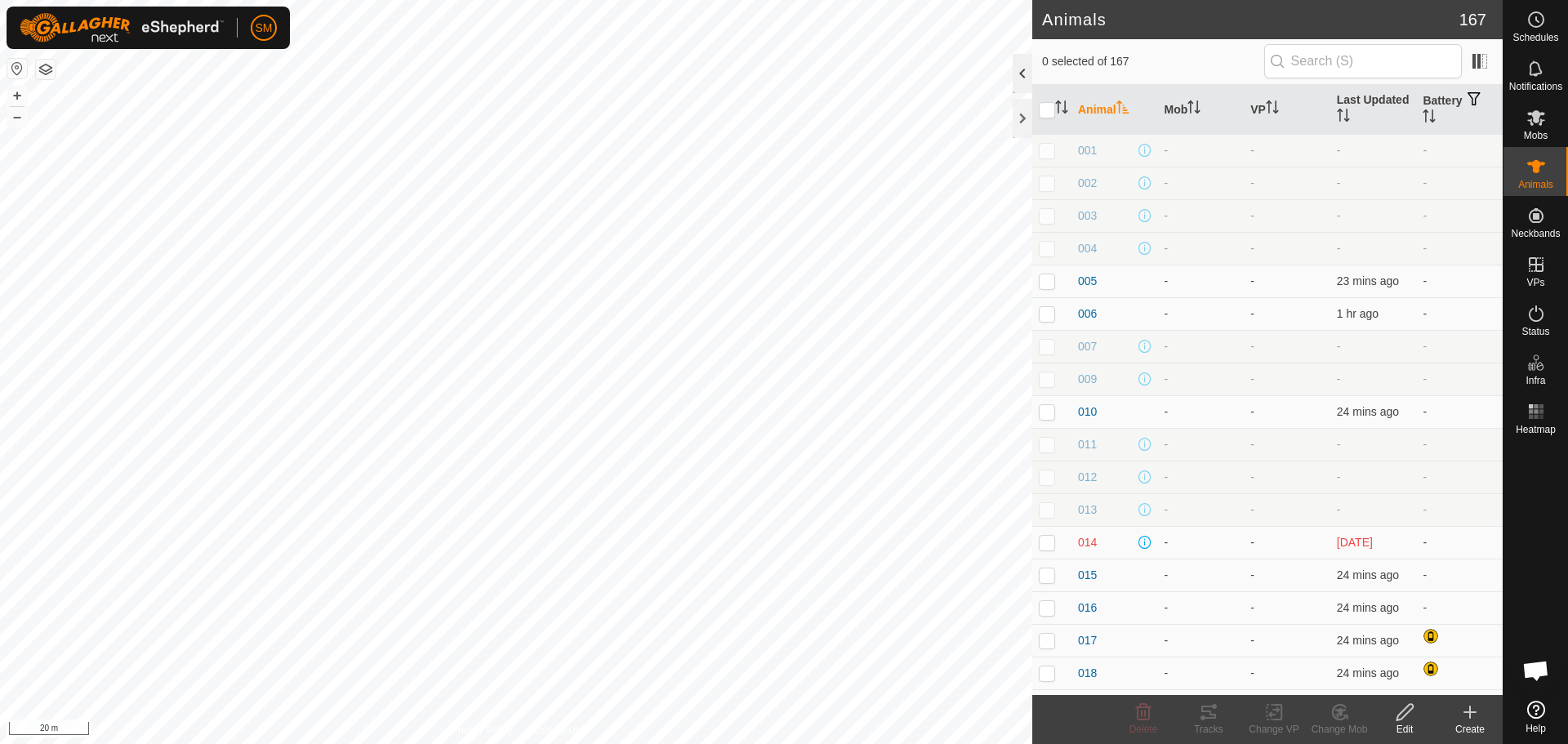
click at [1020, 74] on div at bounding box center [1022, 73] width 20 height 39
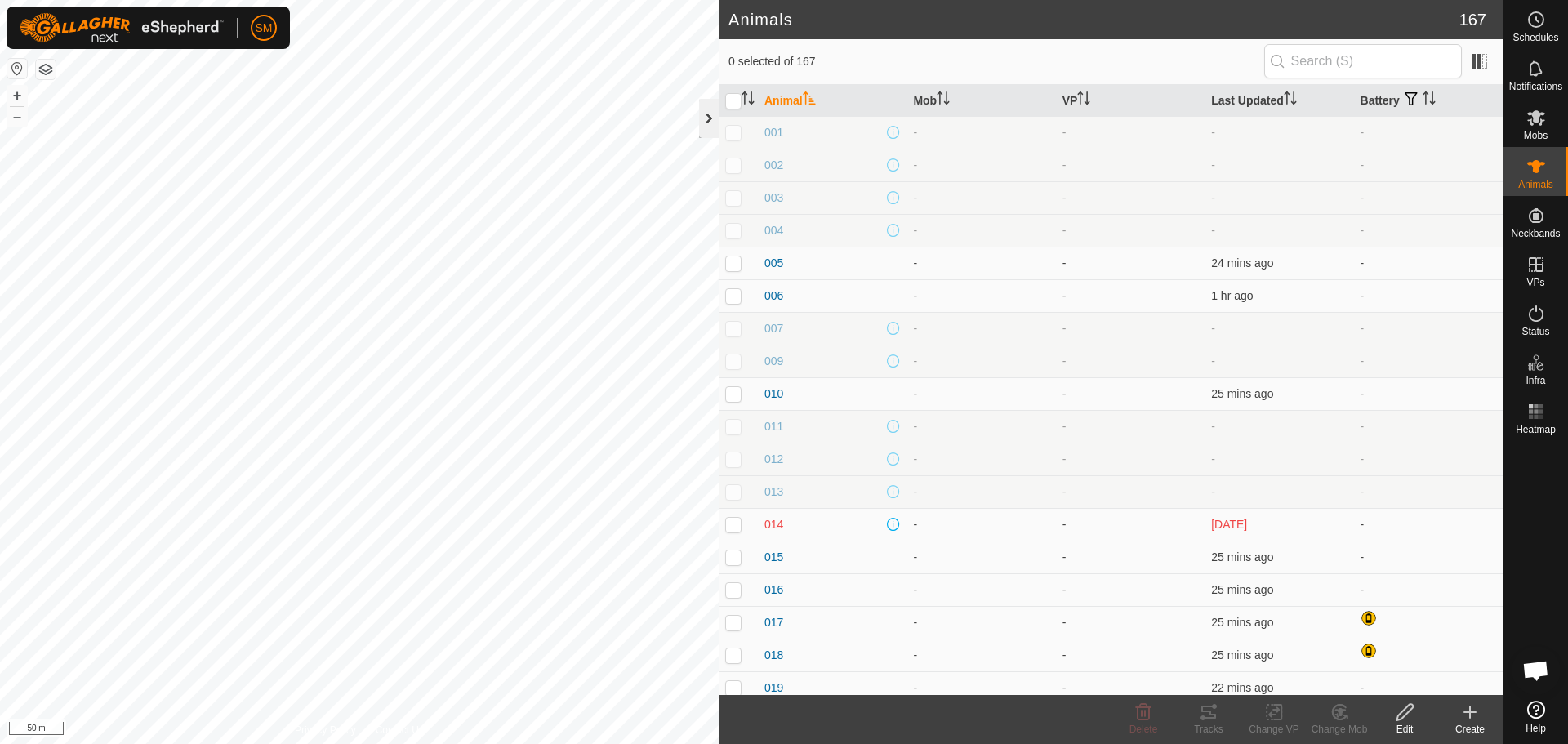
click at [708, 111] on div at bounding box center [709, 118] width 20 height 39
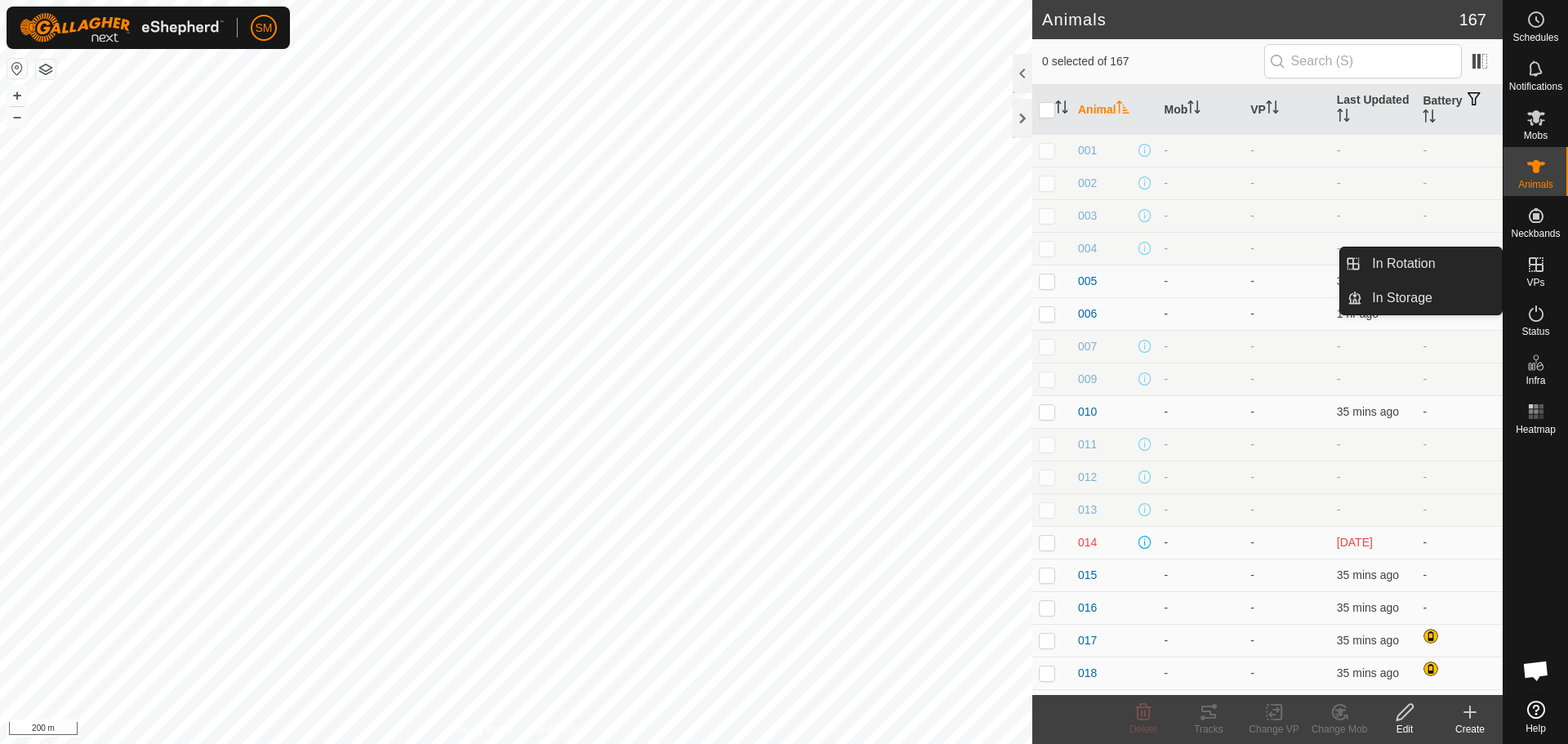
click at [1531, 263] on icon at bounding box center [1536, 264] width 20 height 20
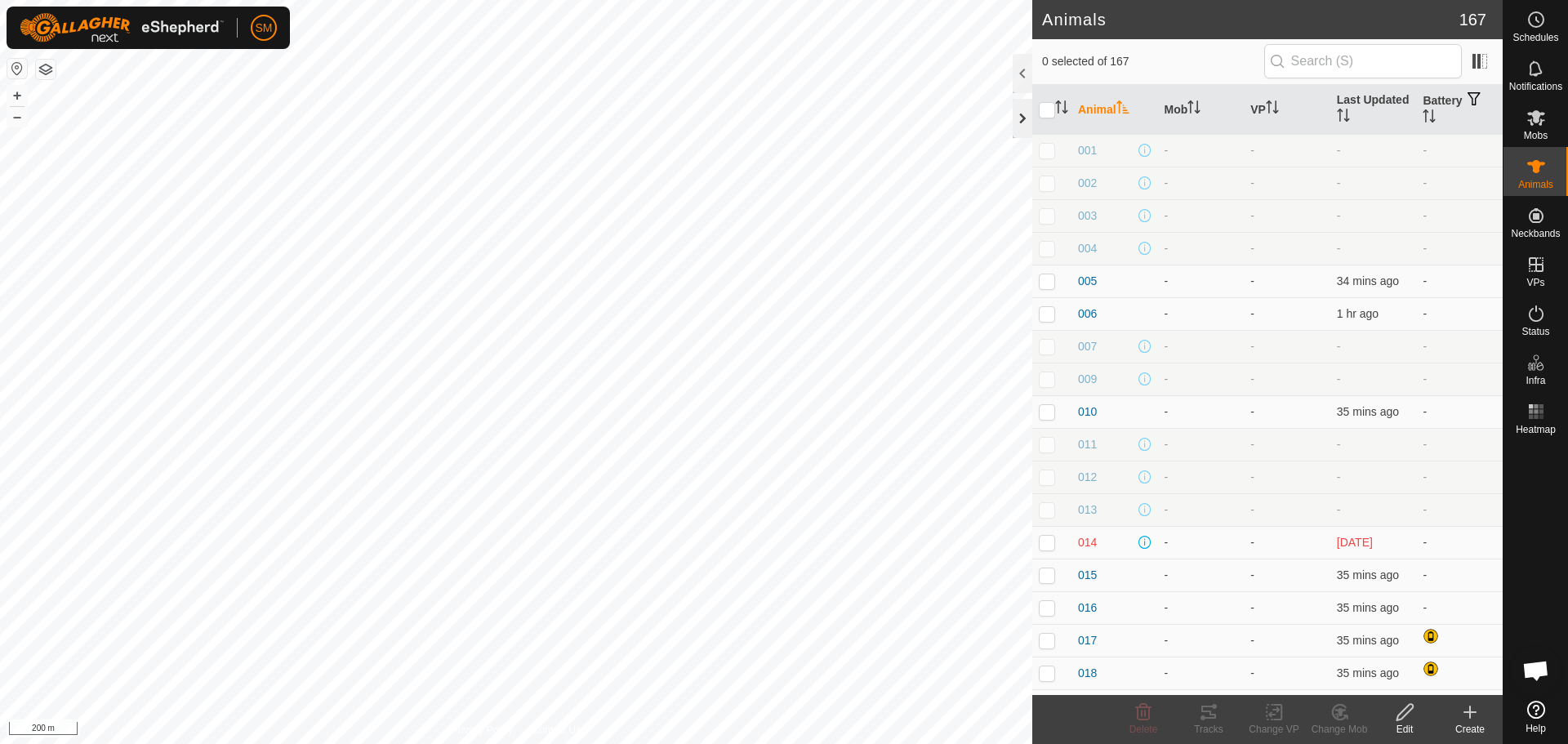
click at [1022, 113] on div at bounding box center [1022, 118] width 20 height 39
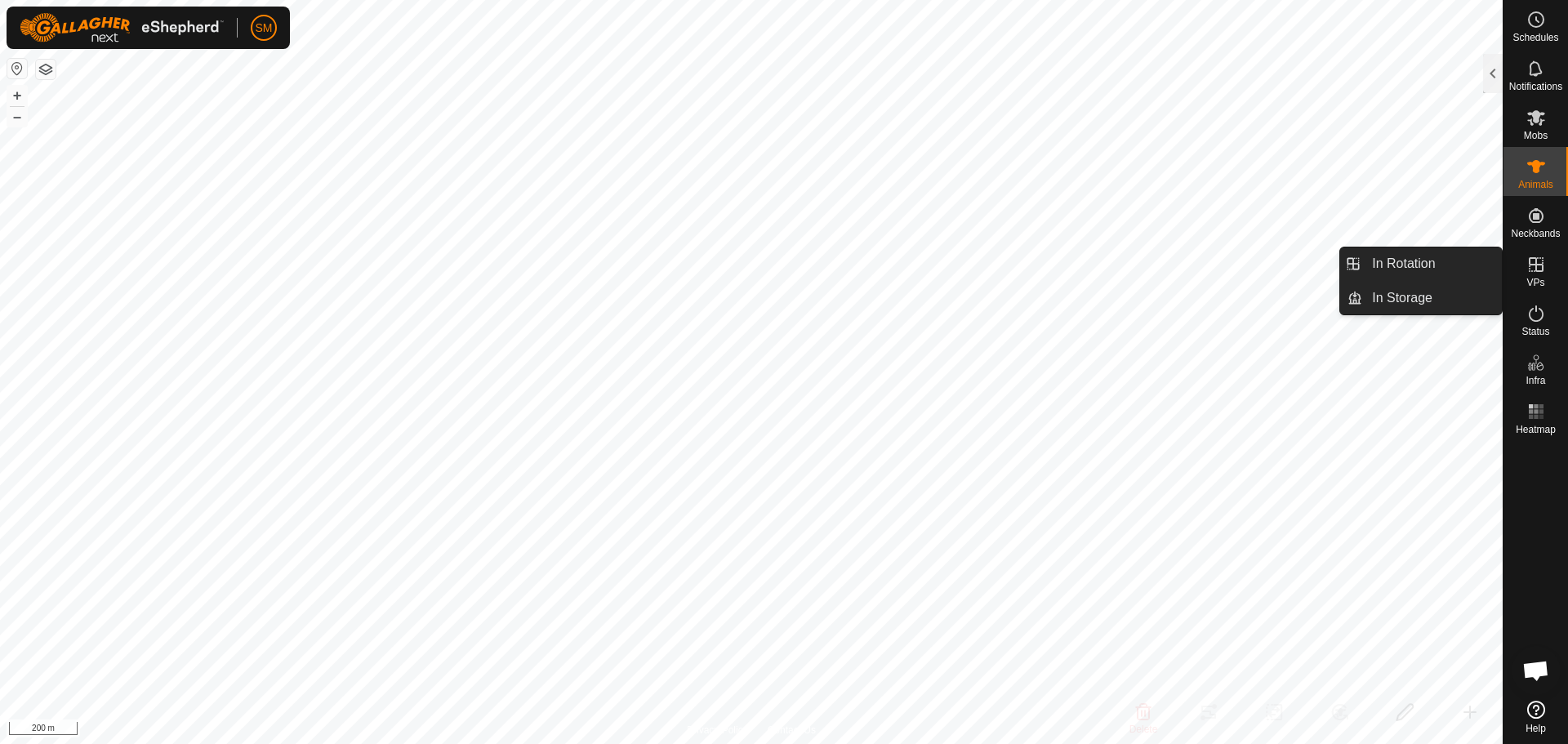
click at [1531, 261] on icon at bounding box center [1536, 264] width 20 height 20
click at [1454, 260] on link "In Rotation" at bounding box center [1432, 263] width 139 height 32
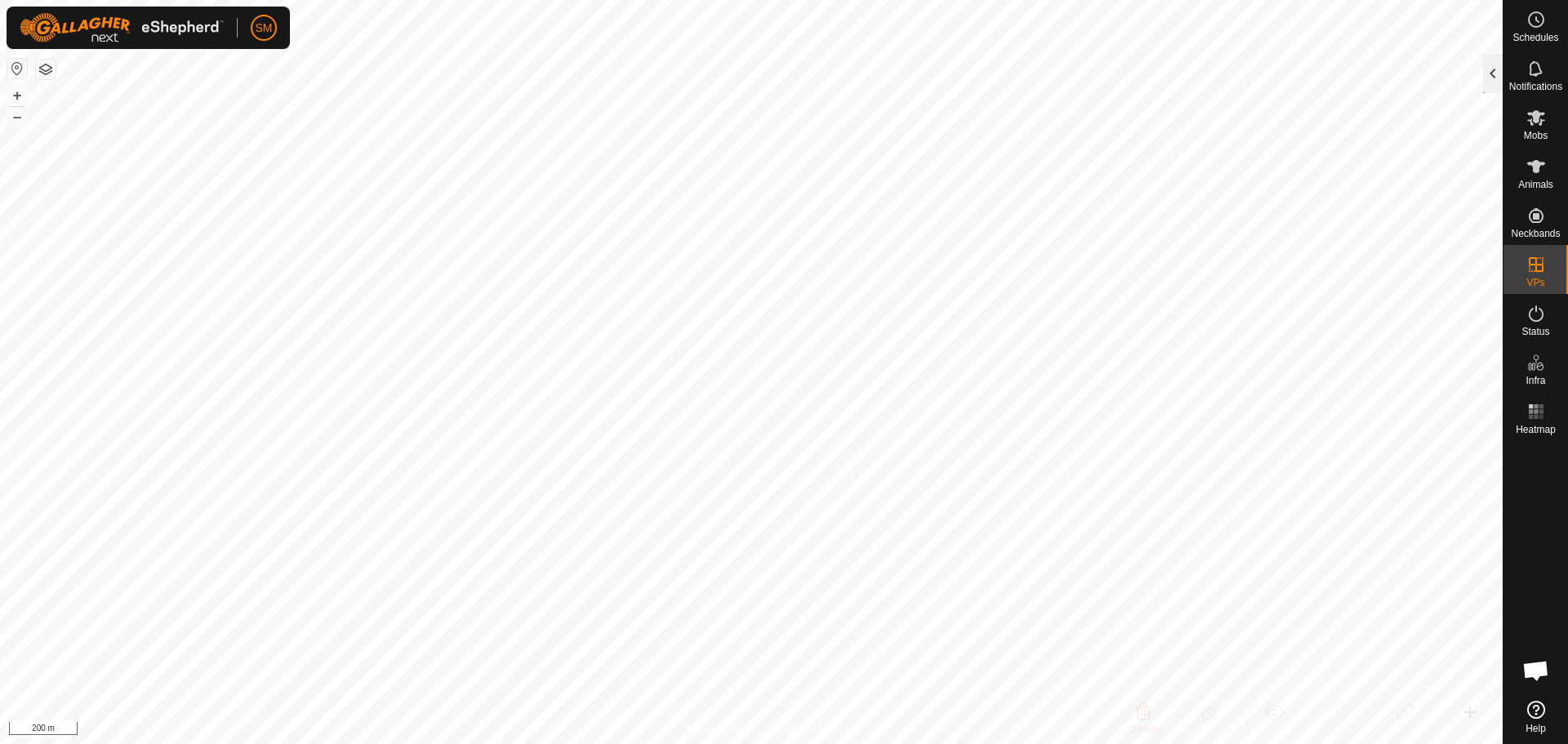
click at [1490, 68] on div at bounding box center [1493, 73] width 20 height 39
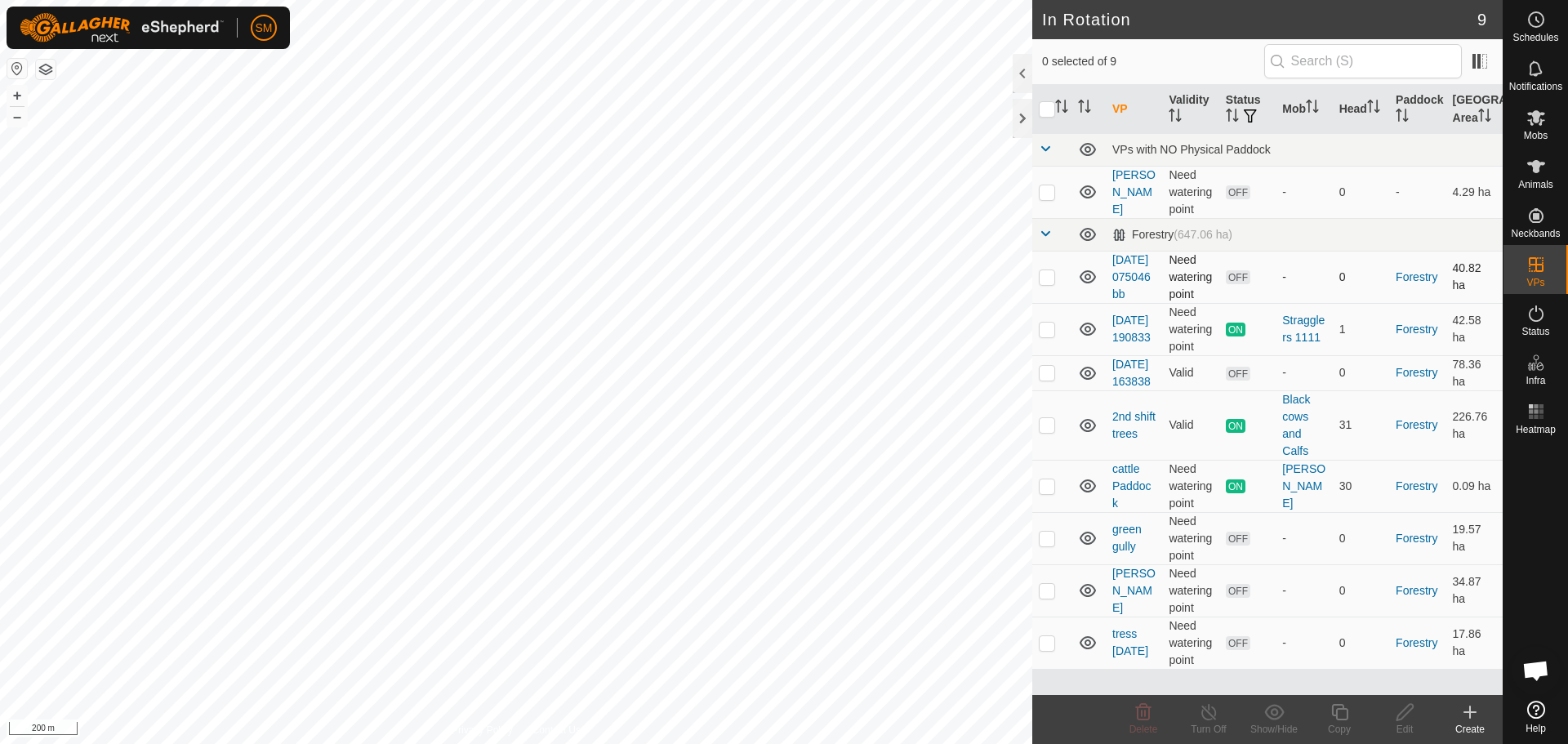
click at [1048, 283] on p-checkbox at bounding box center [1047, 277] width 16 height 13
click at [1146, 718] on icon at bounding box center [1144, 712] width 20 height 20
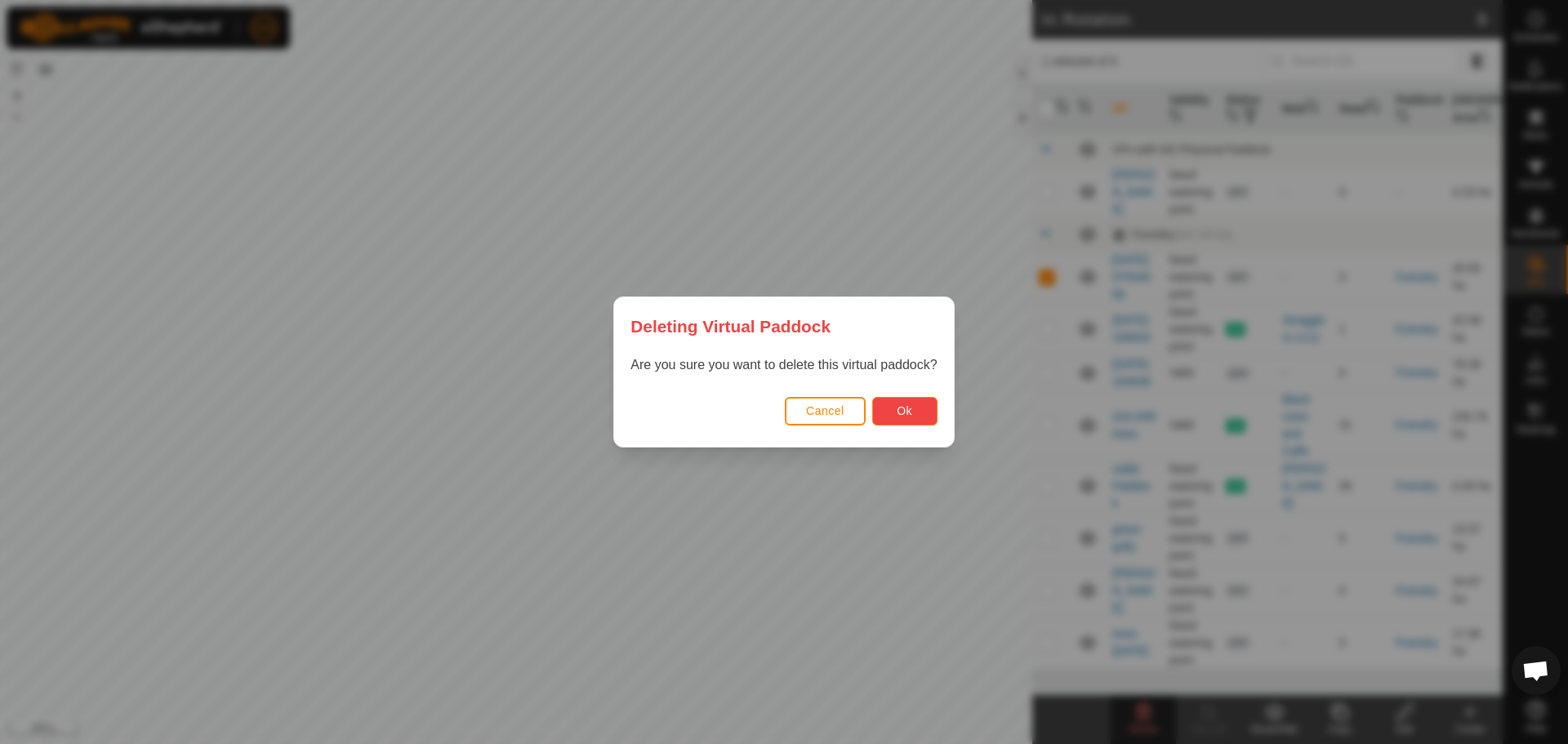
click at [904, 410] on span "Ok" at bounding box center [905, 411] width 15 height 13
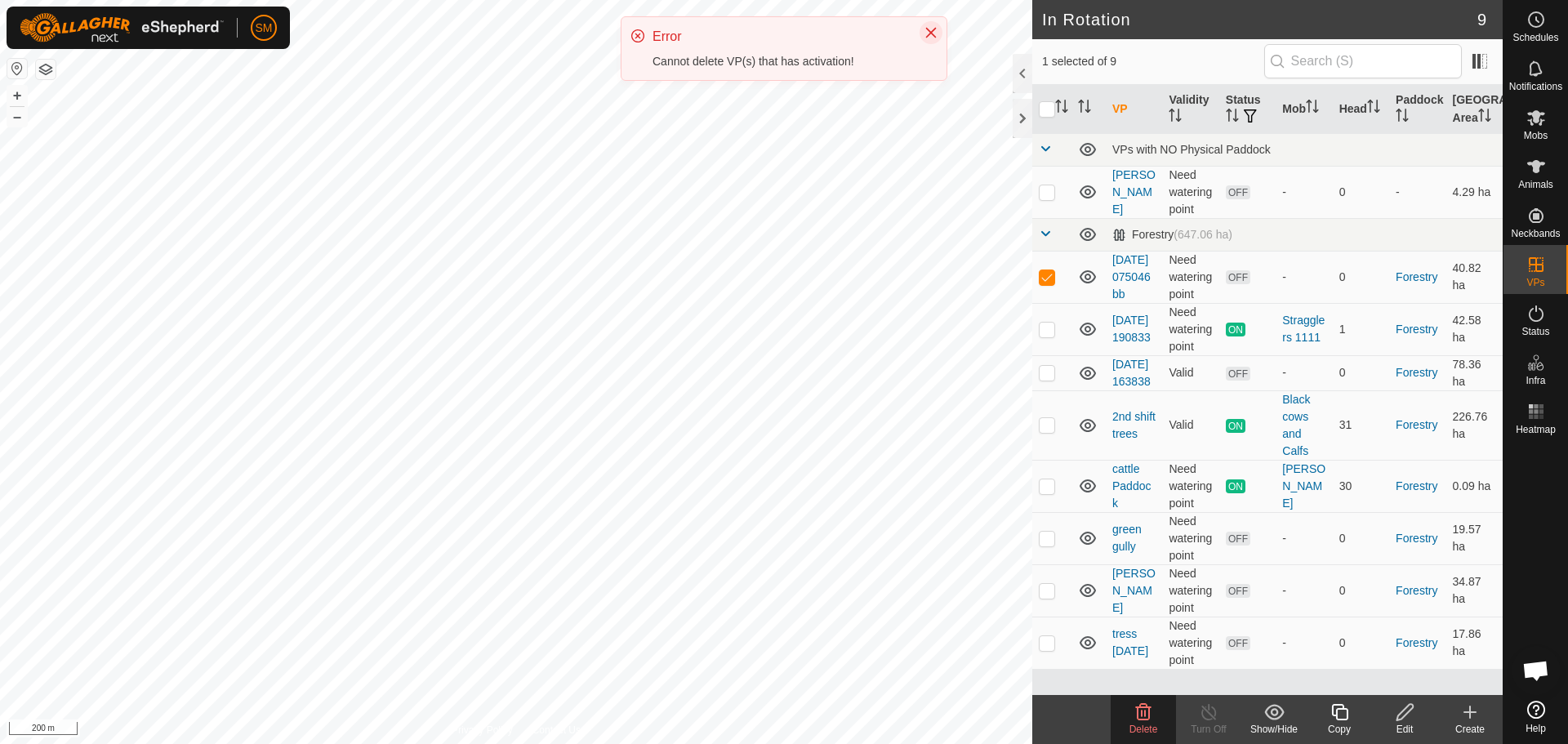
click at [934, 23] on button "Close" at bounding box center [931, 32] width 23 height 23
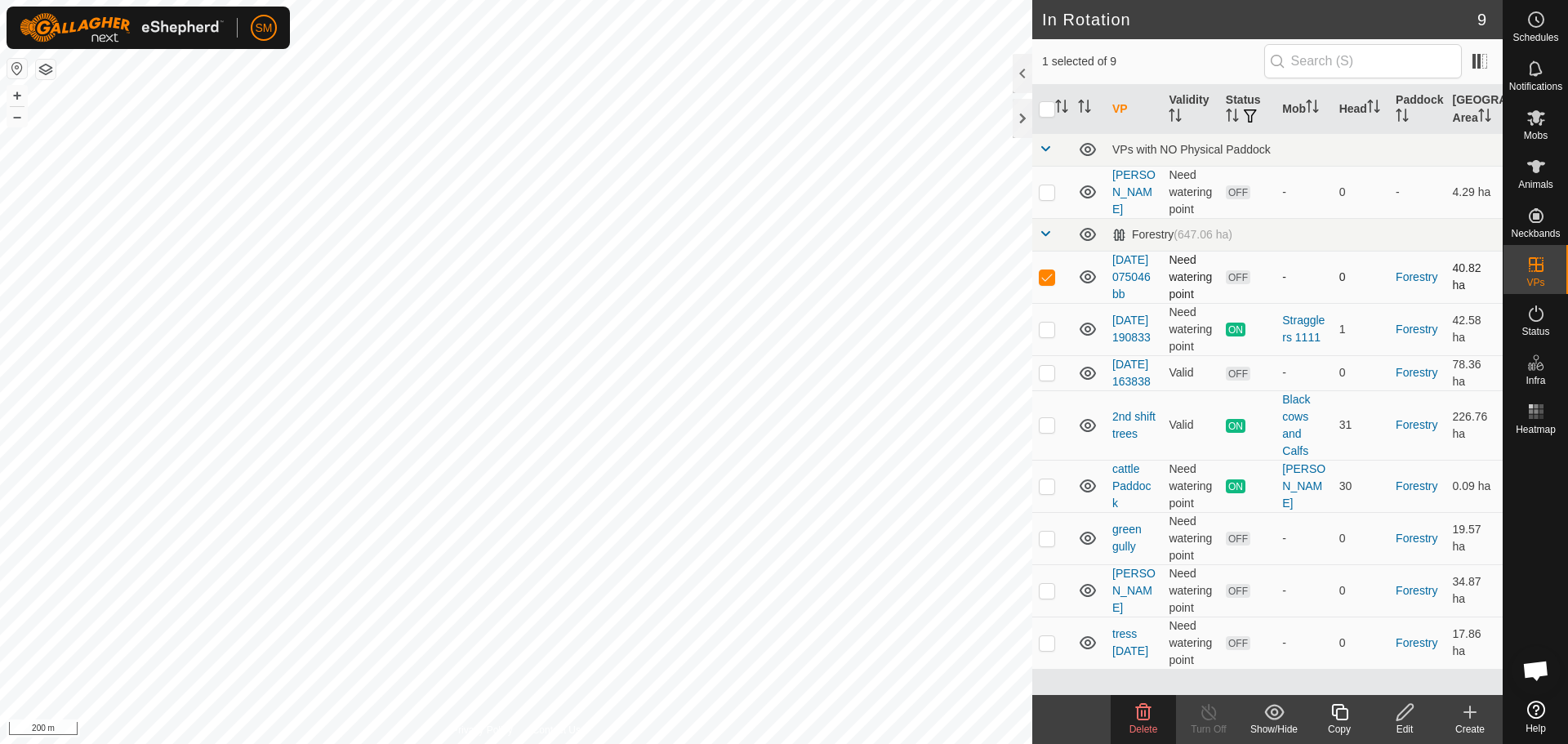
click at [1047, 282] on p-checkbox at bounding box center [1047, 277] width 16 height 13
checkbox input "false"
click at [1047, 336] on p-checkbox at bounding box center [1047, 330] width 16 height 13
checkbox input "false"
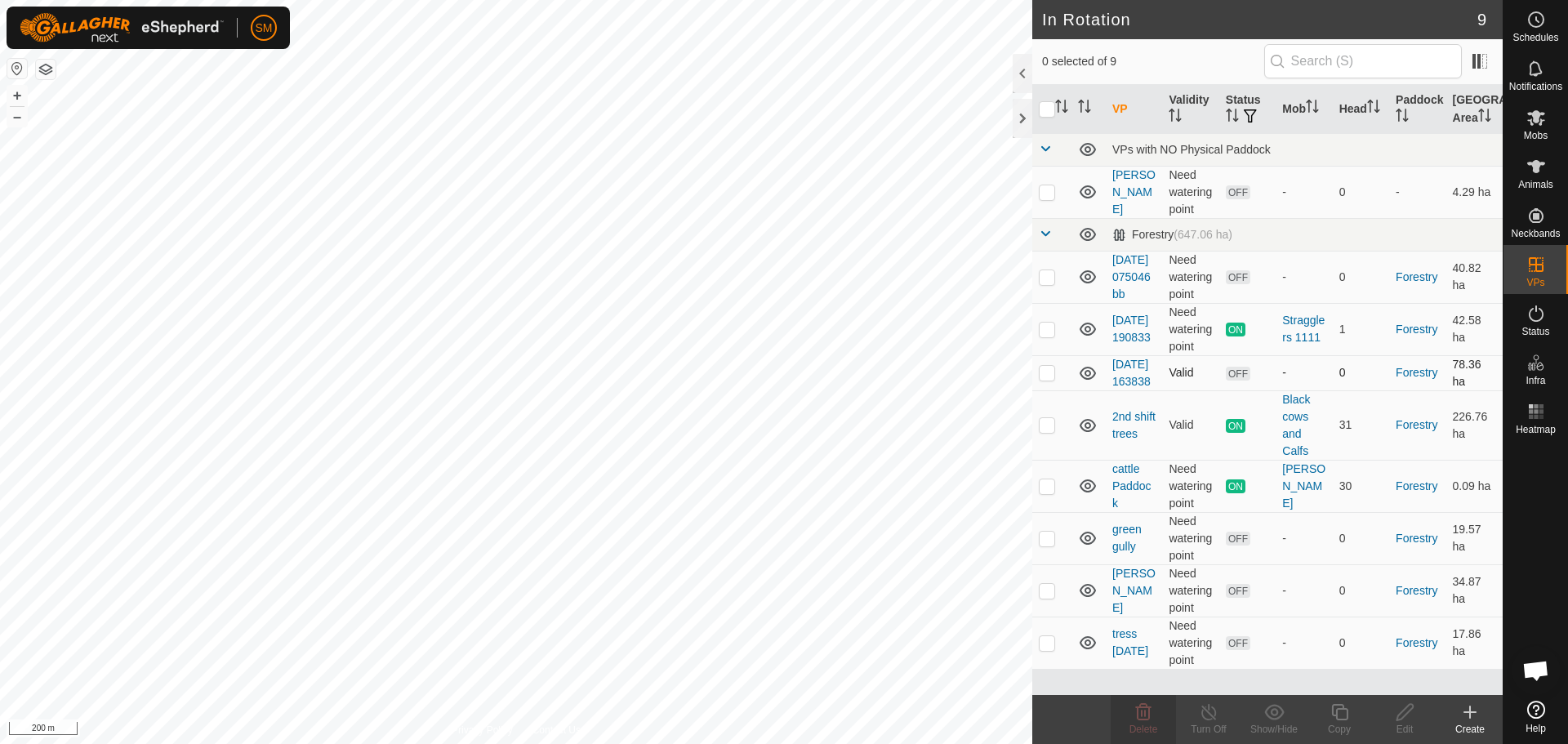
click at [1046, 379] on p-checkbox at bounding box center [1047, 372] width 16 height 13
checkbox input "false"
click at [1049, 431] on p-checkbox at bounding box center [1047, 425] width 16 height 13
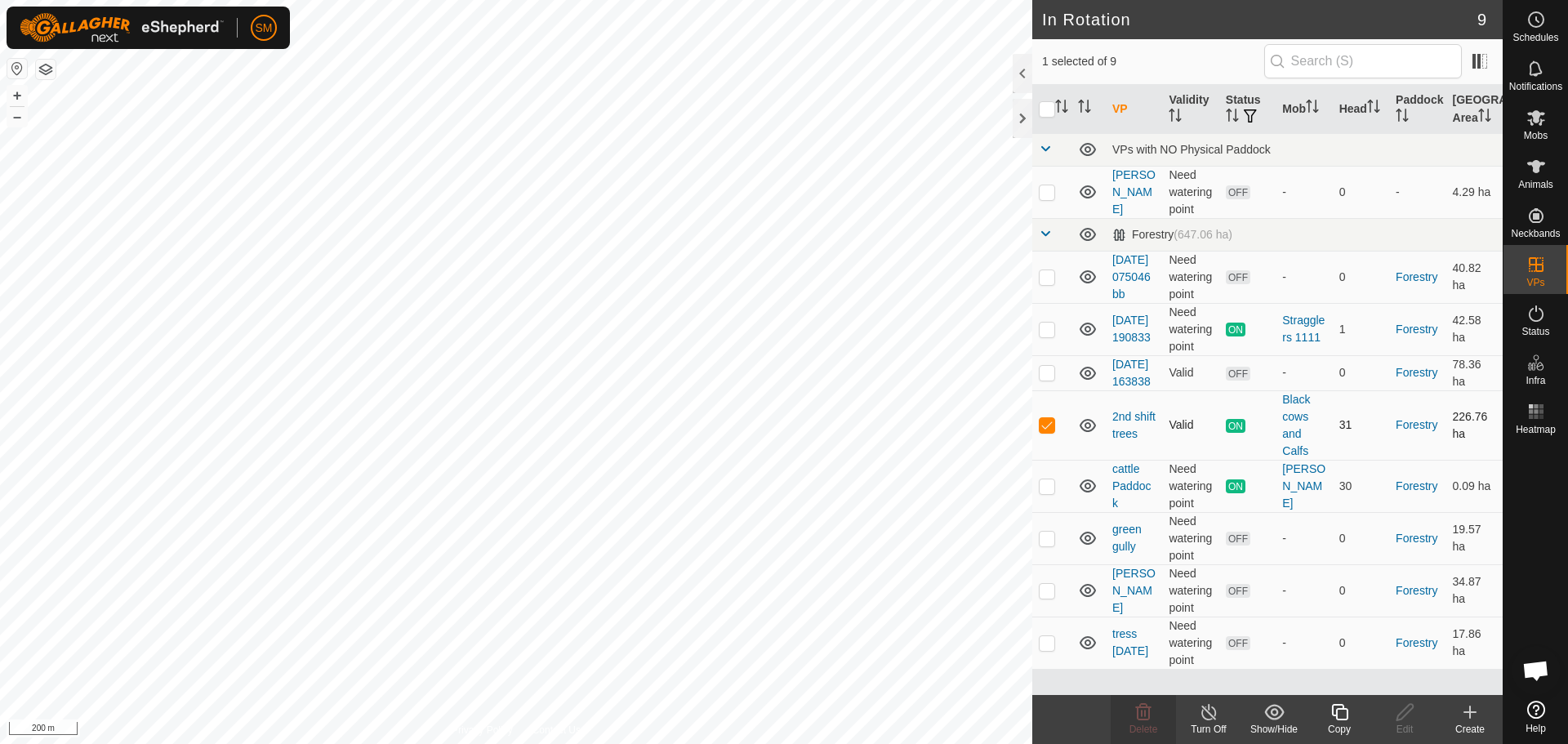
checkbox input "false"
click at [1045, 493] on p-checkbox at bounding box center [1047, 486] width 16 height 13
checkbox input "false"
click at [1048, 545] on p-checkbox at bounding box center [1047, 538] width 16 height 13
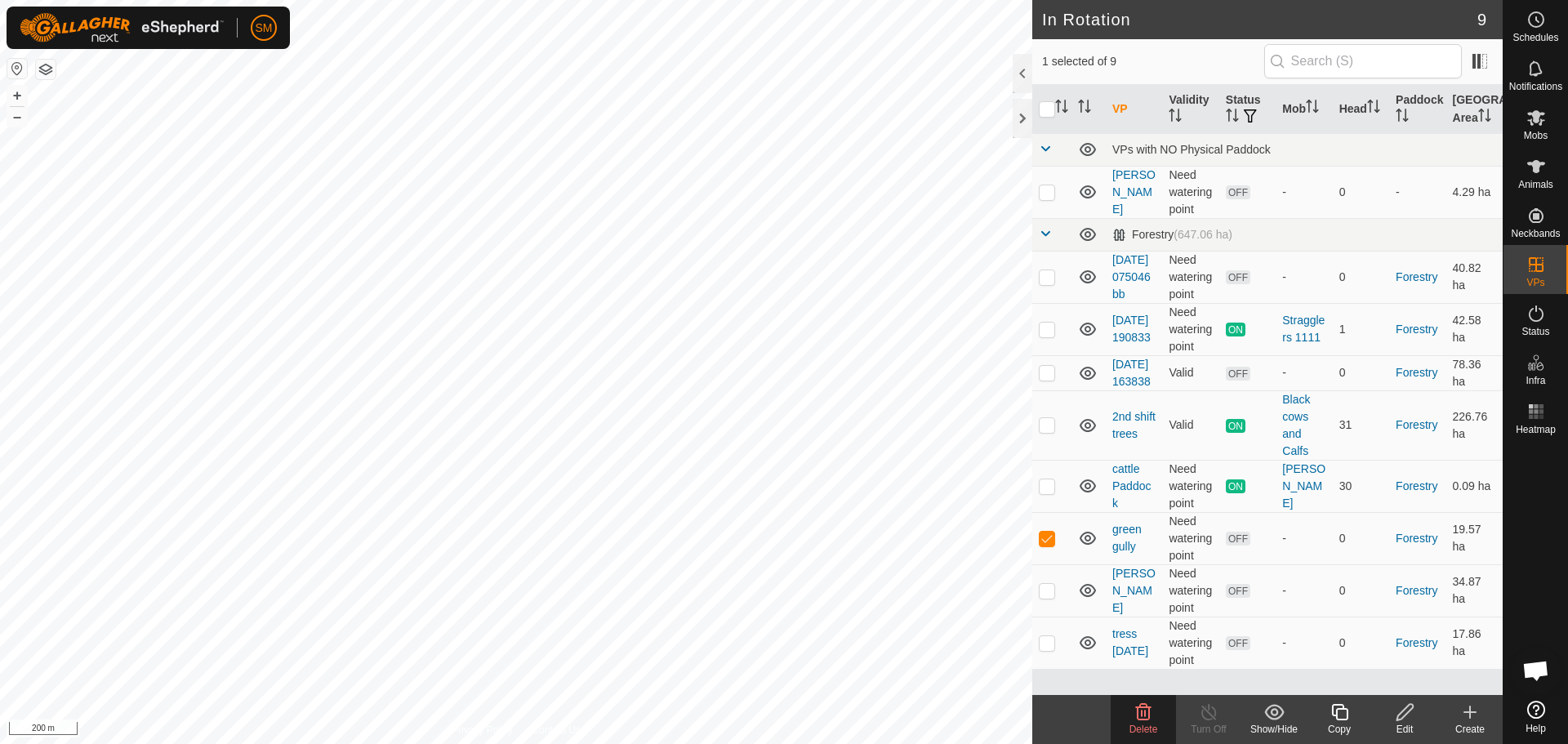
click at [1141, 717] on icon at bounding box center [1144, 712] width 20 height 20
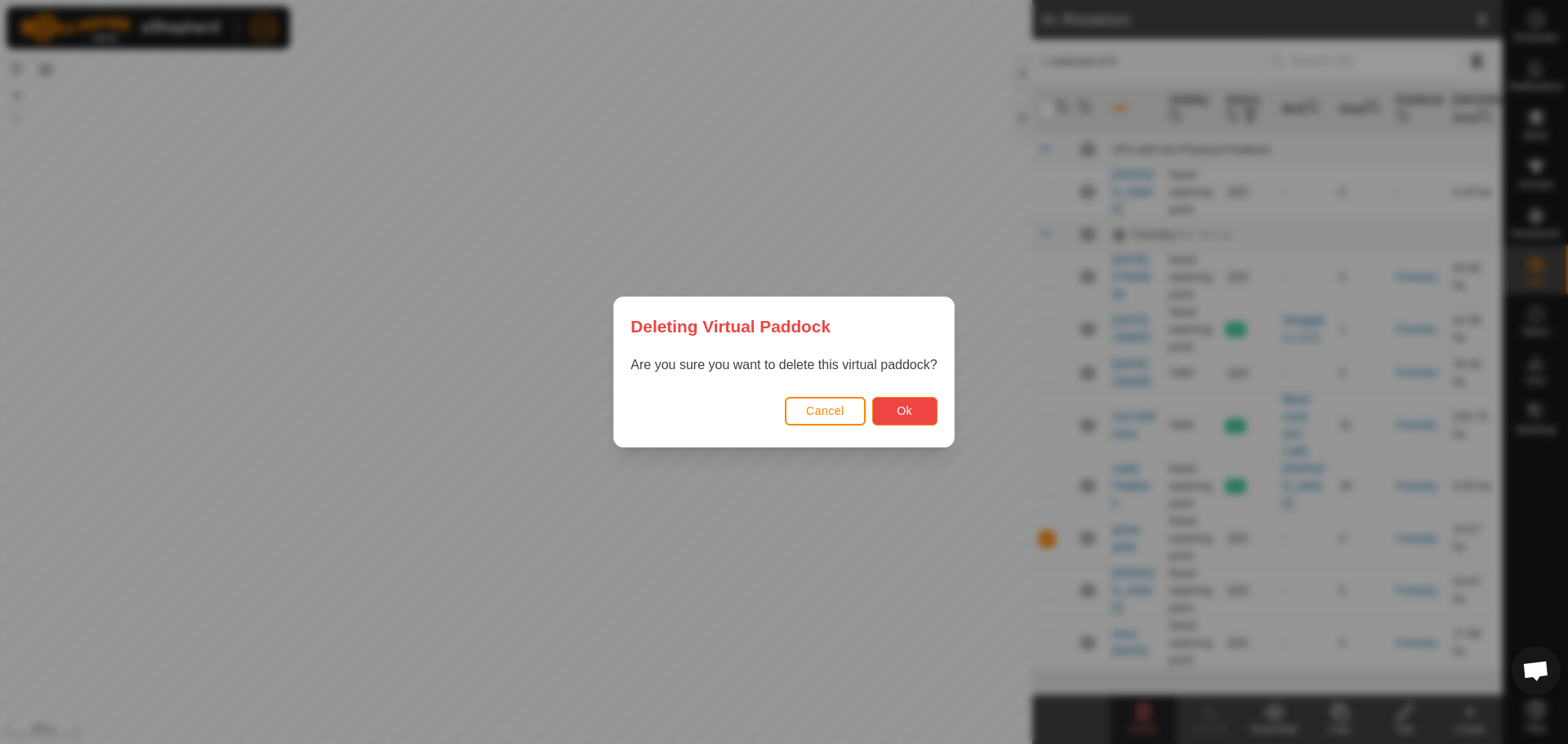
click at [911, 412] on span "Ok" at bounding box center [905, 411] width 15 height 13
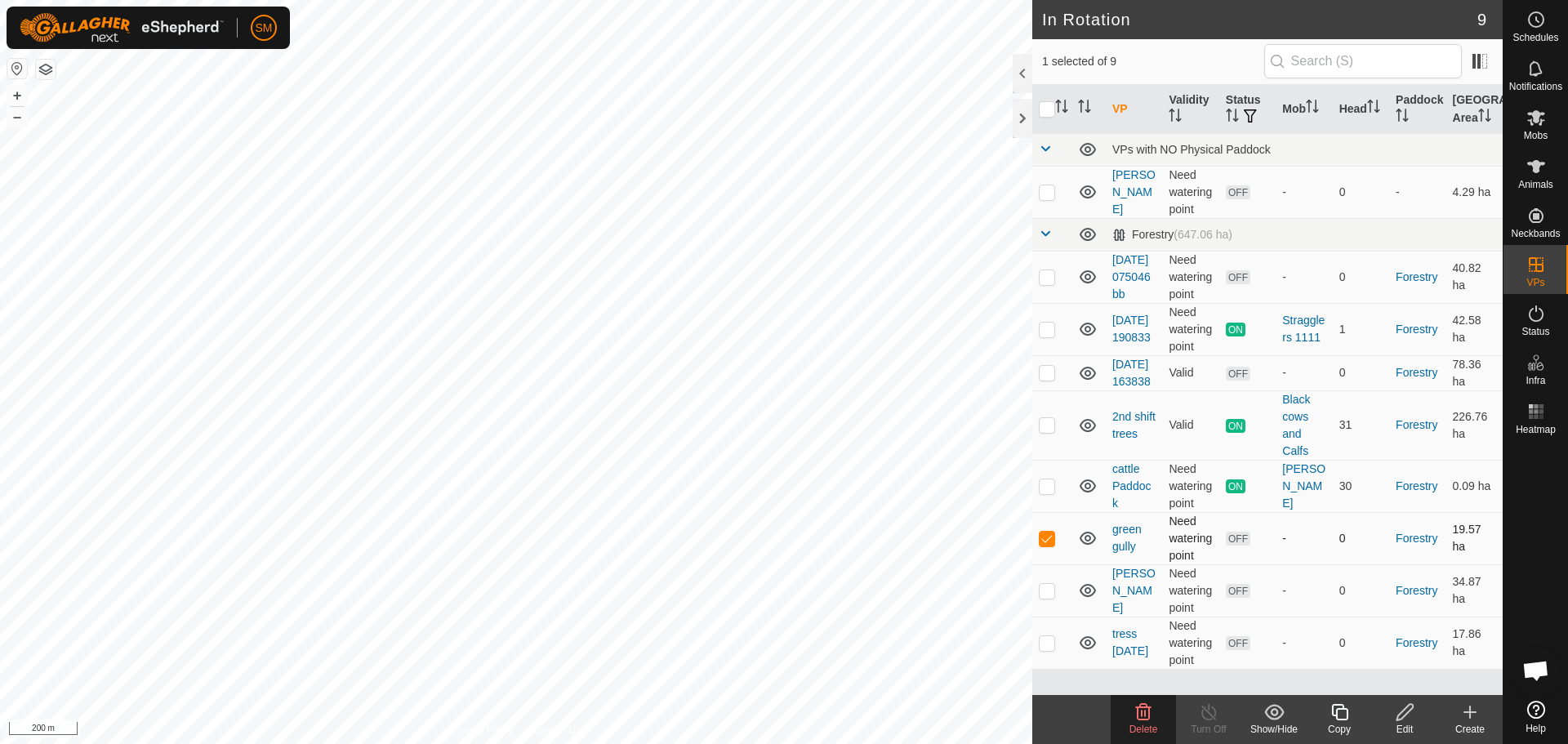
click at [1053, 545] on p-checkbox at bounding box center [1047, 538] width 16 height 13
click at [1049, 545] on p-checkbox at bounding box center [1047, 538] width 16 height 13
checkbox input "true"
click at [1017, 115] on div at bounding box center [1022, 118] width 20 height 39
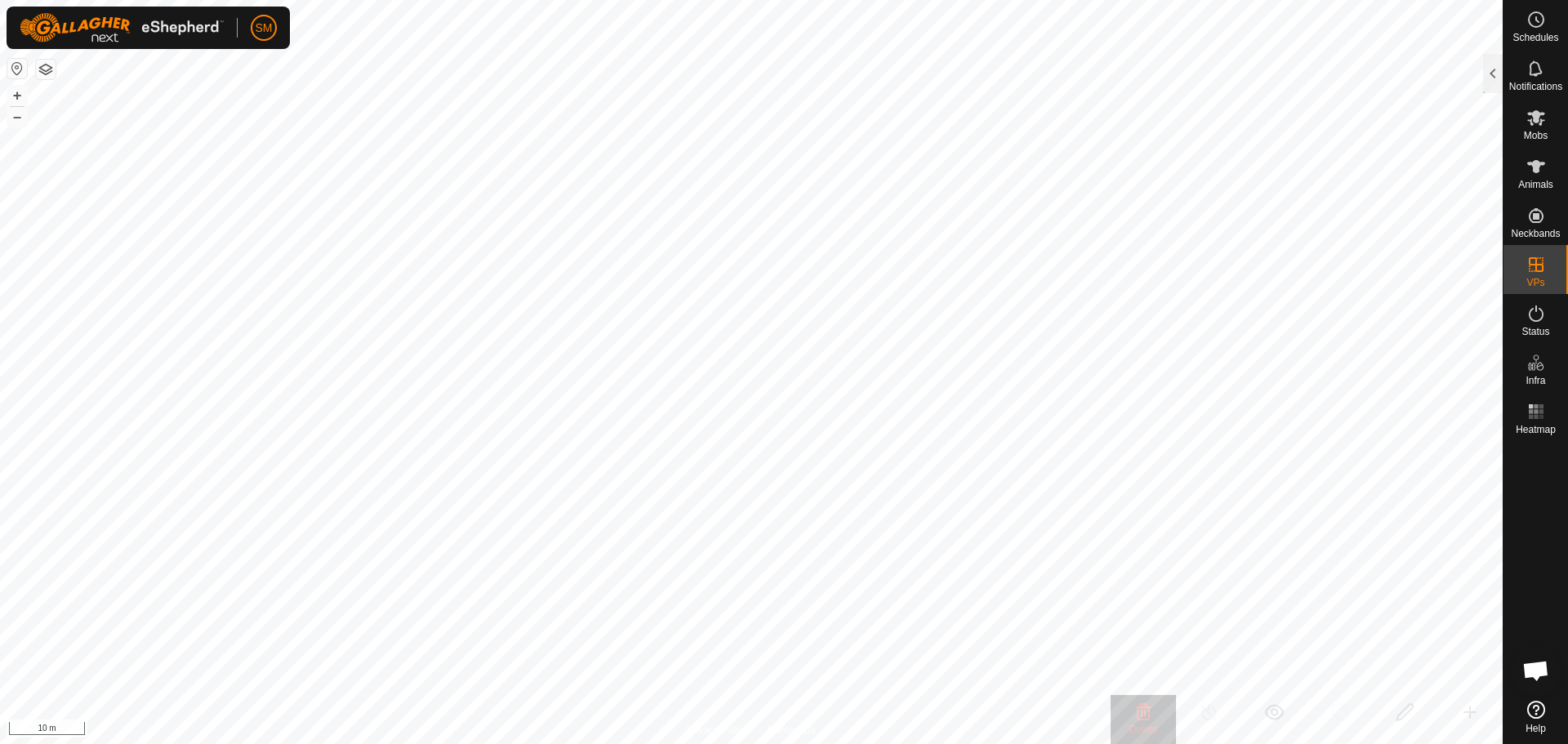
click at [637, 744] on html "SM Schedules Notifications Mobs Animals Neckbands VPs Status Infra Heatmap Help…" at bounding box center [784, 372] width 1568 height 744
